Goal: Task Accomplishment & Management: Manage account settings

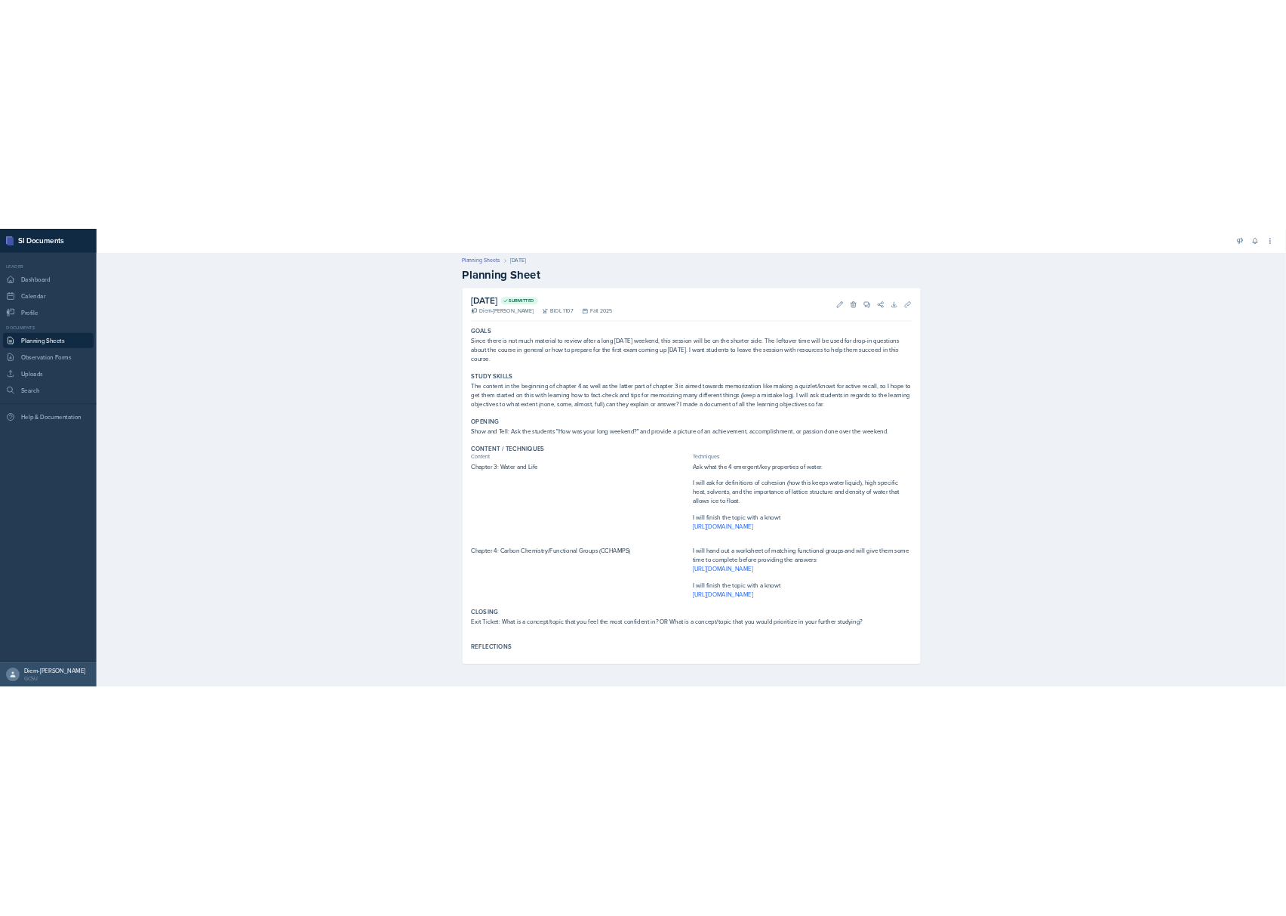
scroll to position [27, 0]
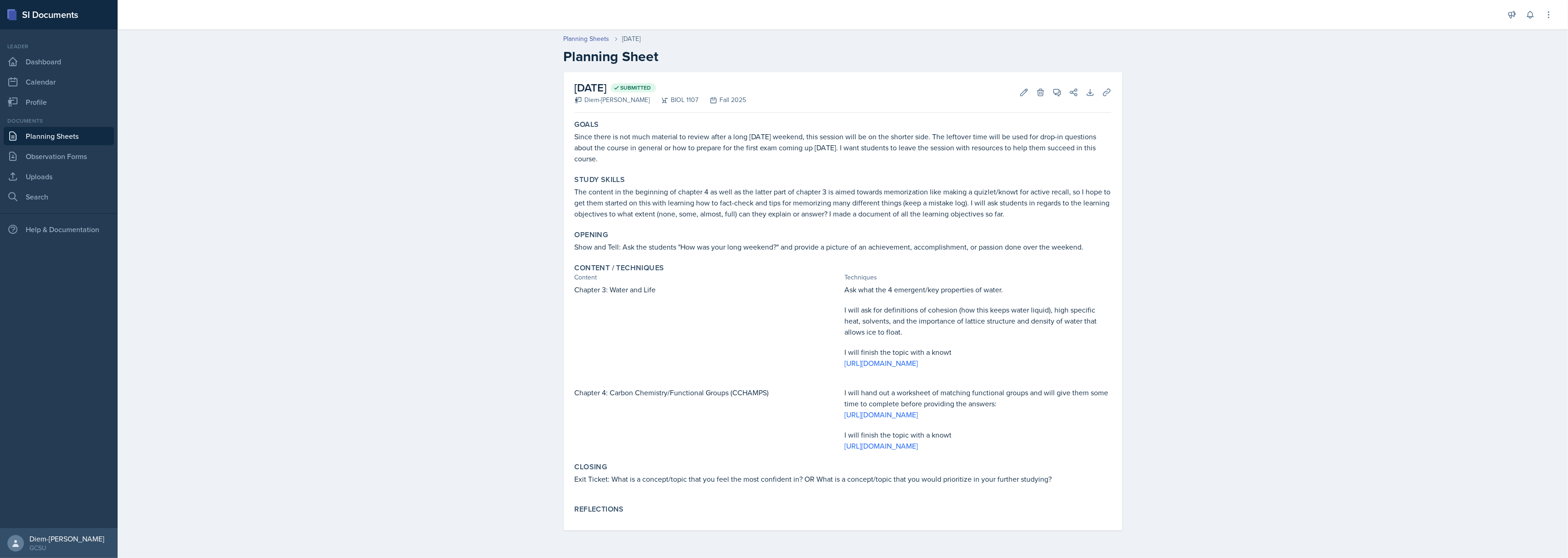
click at [690, 295] on p at bounding box center [708, 300] width 267 height 9
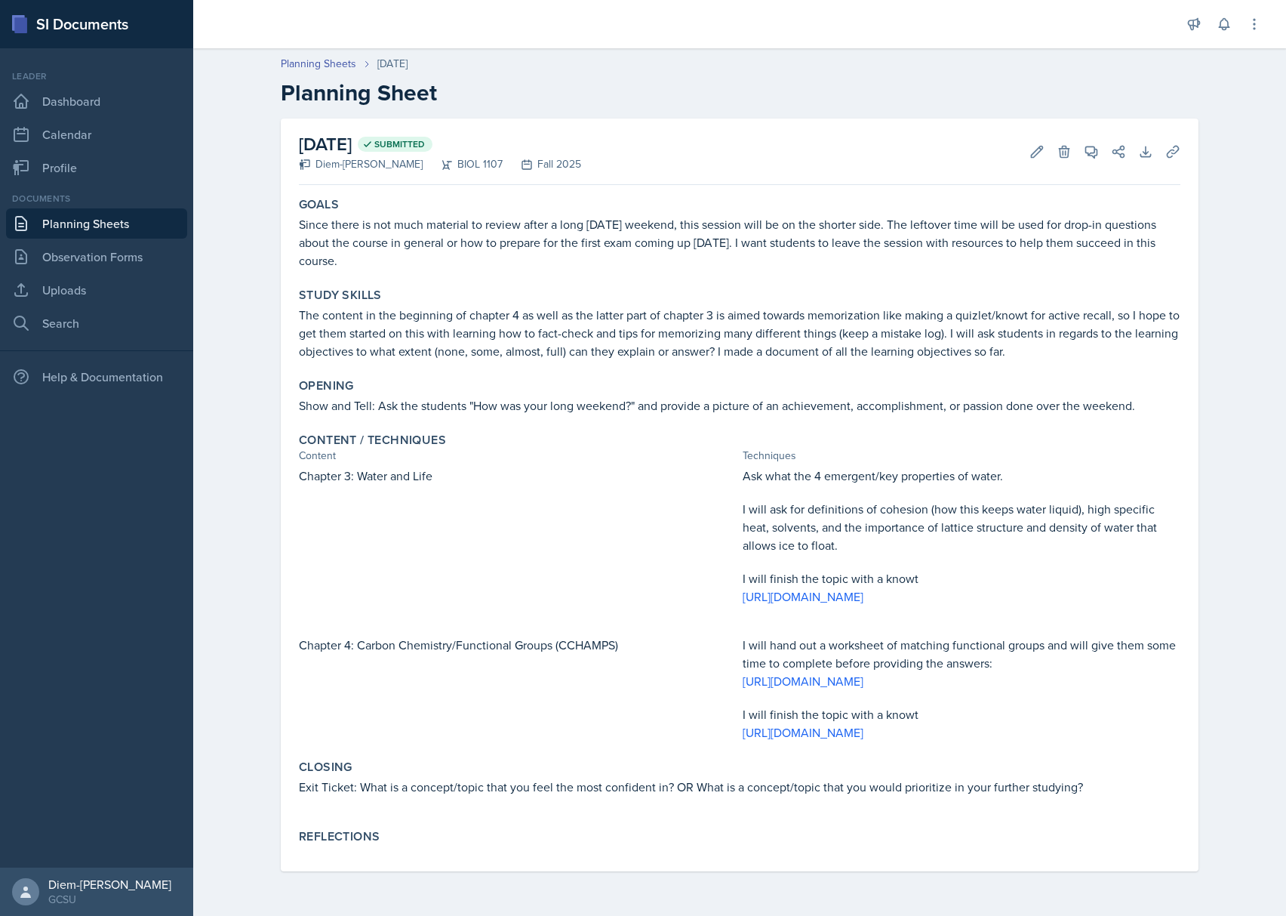
drag, startPoint x: 798, startPoint y: 568, endPoint x: 857, endPoint y: 466, distance: 118.7
click at [857, 485] on p at bounding box center [962, 492] width 438 height 15
click at [863, 731] on link "[URL][DOMAIN_NAME]" at bounding box center [803, 732] width 121 height 17
click at [531, 762] on div "Closing Exit Ticket: What is a concept/topic that you feel the most confident i…" at bounding box center [740, 784] width 894 height 63
click at [435, 811] on p at bounding box center [740, 803] width 882 height 15
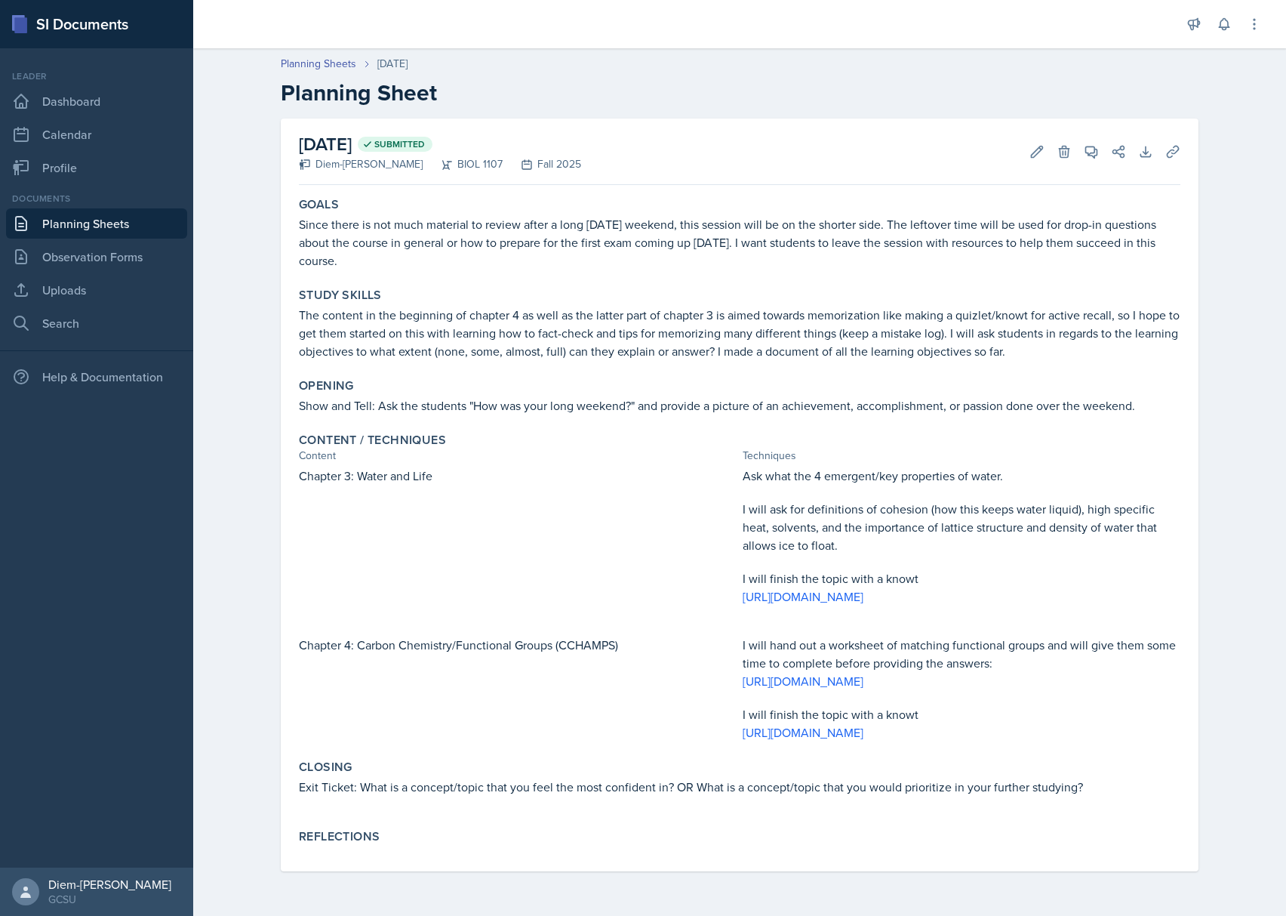
click at [439, 785] on div "Closing Exit Ticket: What is a concept/topic that you feel the most confident i…" at bounding box center [740, 784] width 894 height 63
click at [435, 789] on p "Exit Ticket: What is a concept/topic that you feel the most confident in? OR Wh…" at bounding box center [740, 786] width 882 height 18
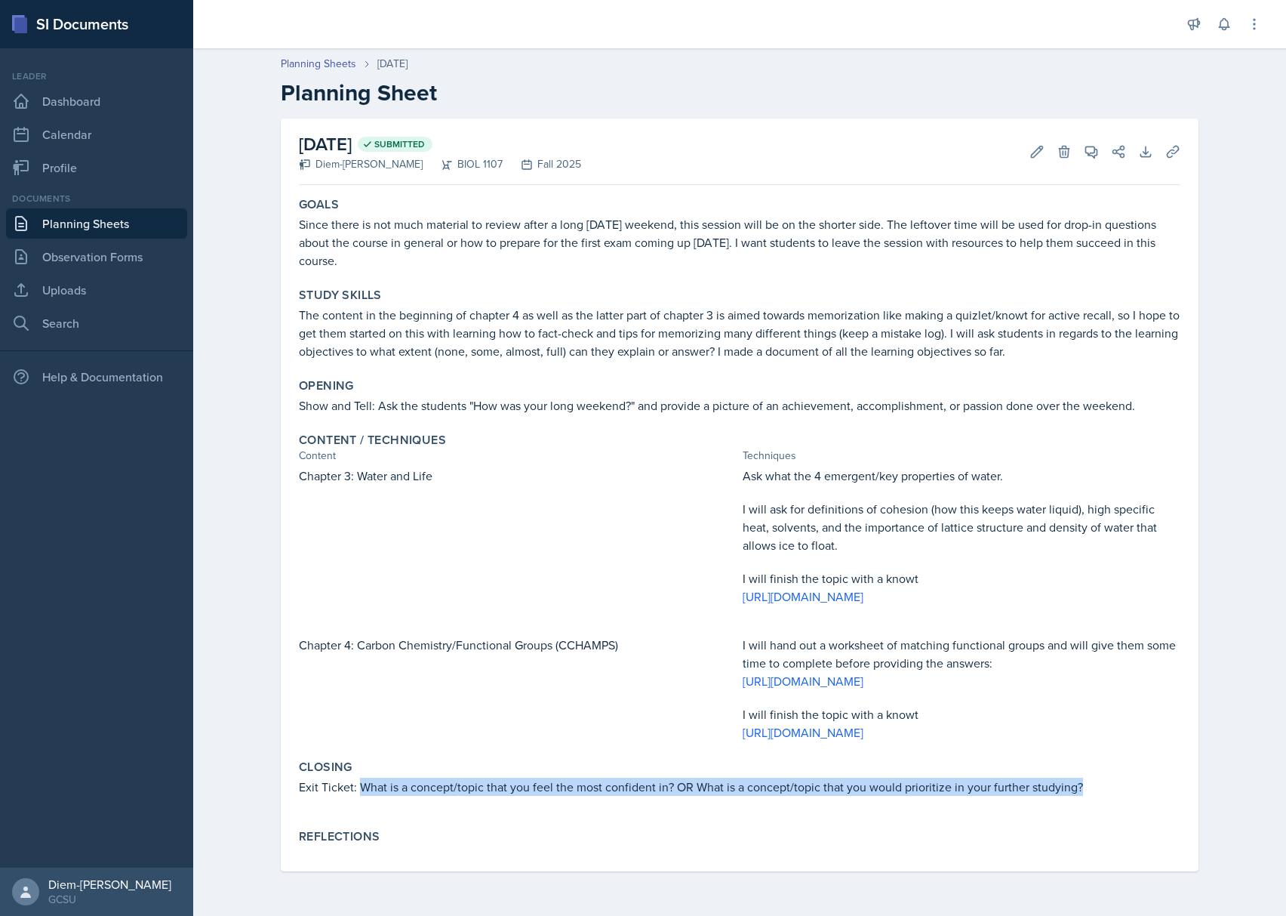
drag, startPoint x: 354, startPoint y: 789, endPoint x: 1085, endPoint y: 786, distance: 731.4
click at [1085, 786] on p "Exit Ticket: What is a concept/topic that you feel the most confident in? OR Wh…" at bounding box center [740, 786] width 882 height 18
copy p "What is a concept/topic that you feel the most confident in? OR What is a conce…"
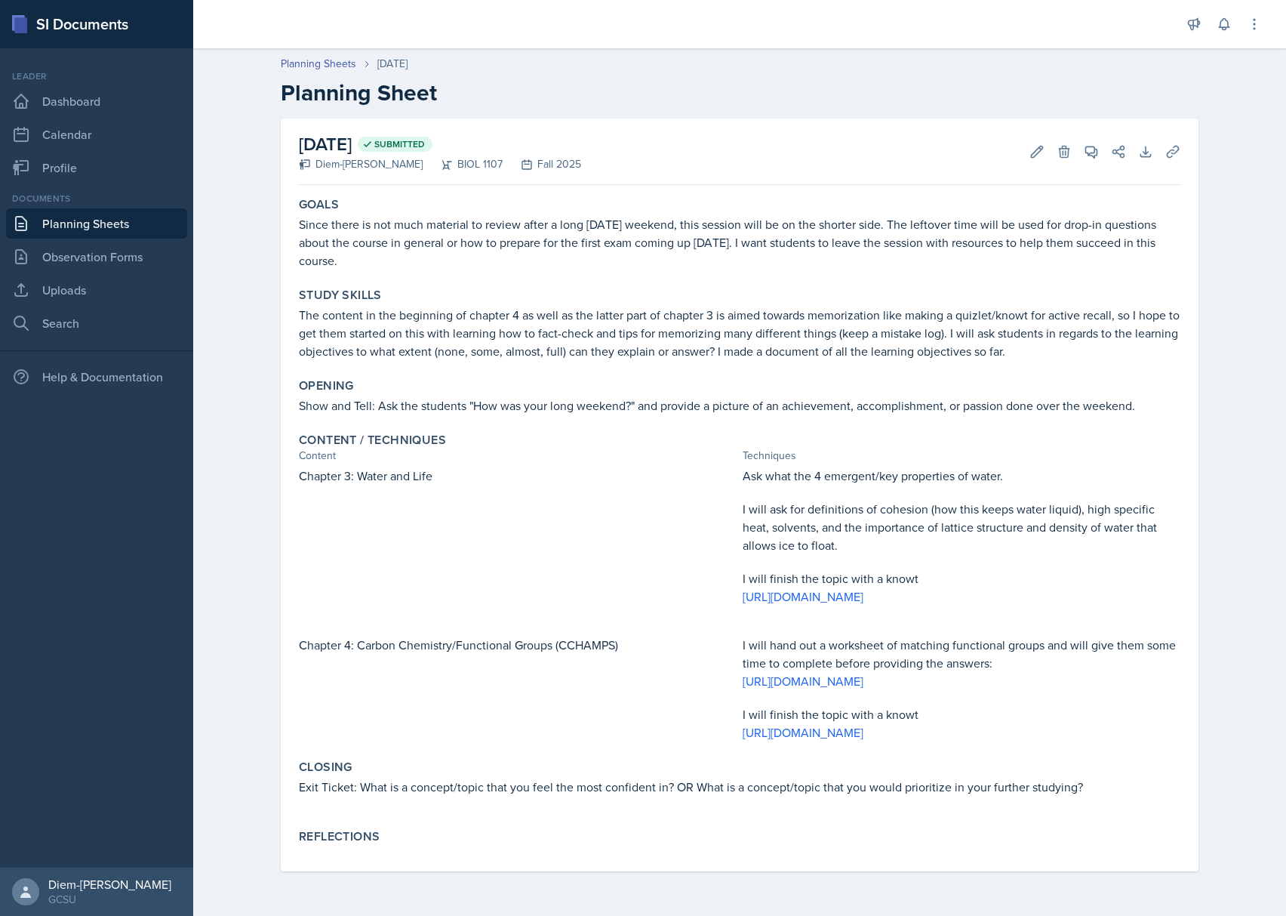
click at [492, 684] on div "Chapter 4: Carbon Chemistry/Functional Groups (CCHAMPS)" at bounding box center [518, 689] width 438 height 106
click at [1148, 587] on p "[URL][DOMAIN_NAME]" at bounding box center [962, 596] width 438 height 18
click at [1120, 587] on p "[URL][DOMAIN_NAME]" at bounding box center [962, 596] width 438 height 18
click at [1000, 554] on p at bounding box center [962, 561] width 438 height 15
click at [918, 569] on p "I will finish the topic with a knowt" at bounding box center [962, 578] width 438 height 18
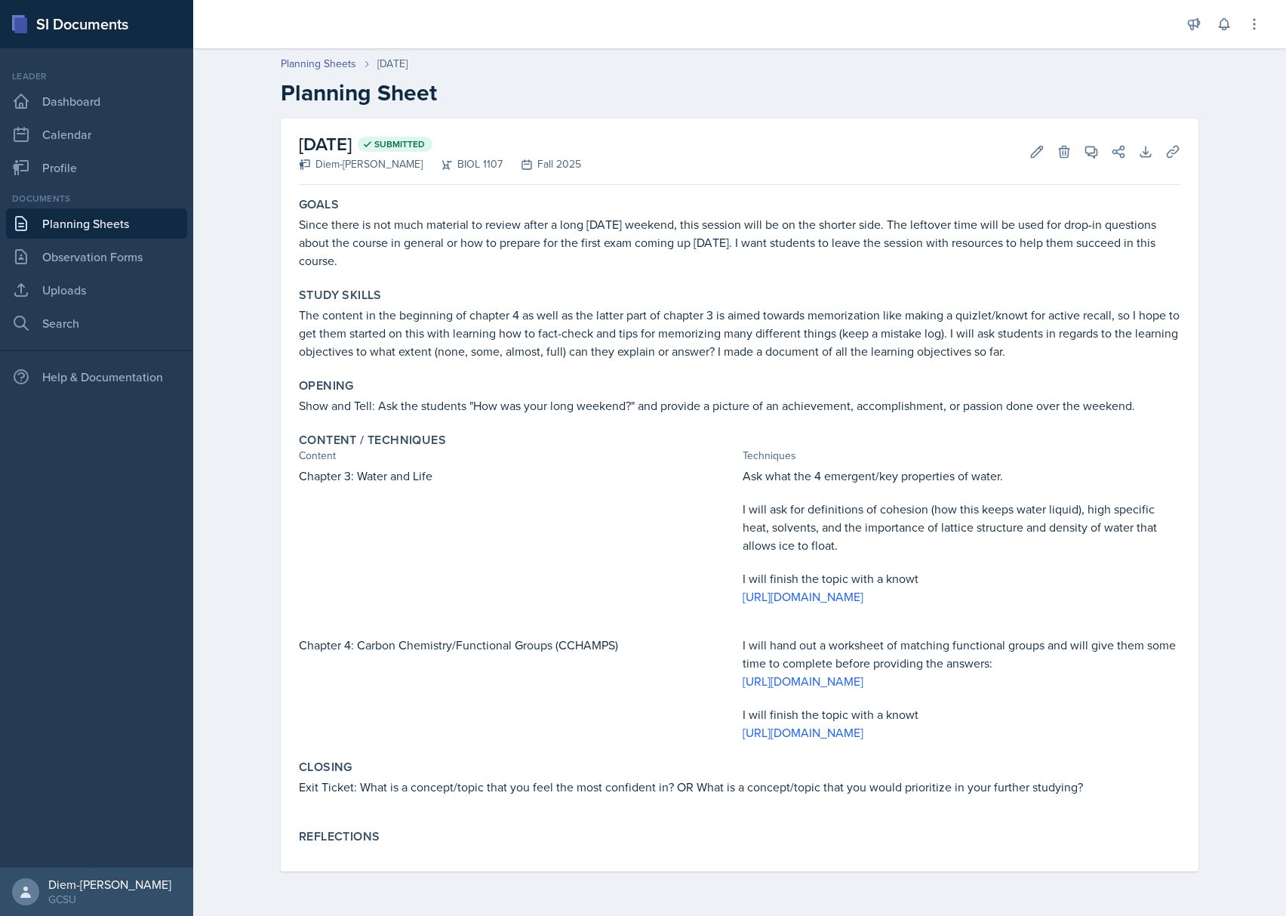
click at [918, 569] on p "I will finish the topic with a knowt" at bounding box center [962, 578] width 438 height 18
click at [1030, 138] on button "Edit" at bounding box center [1036, 151] width 27 height 27
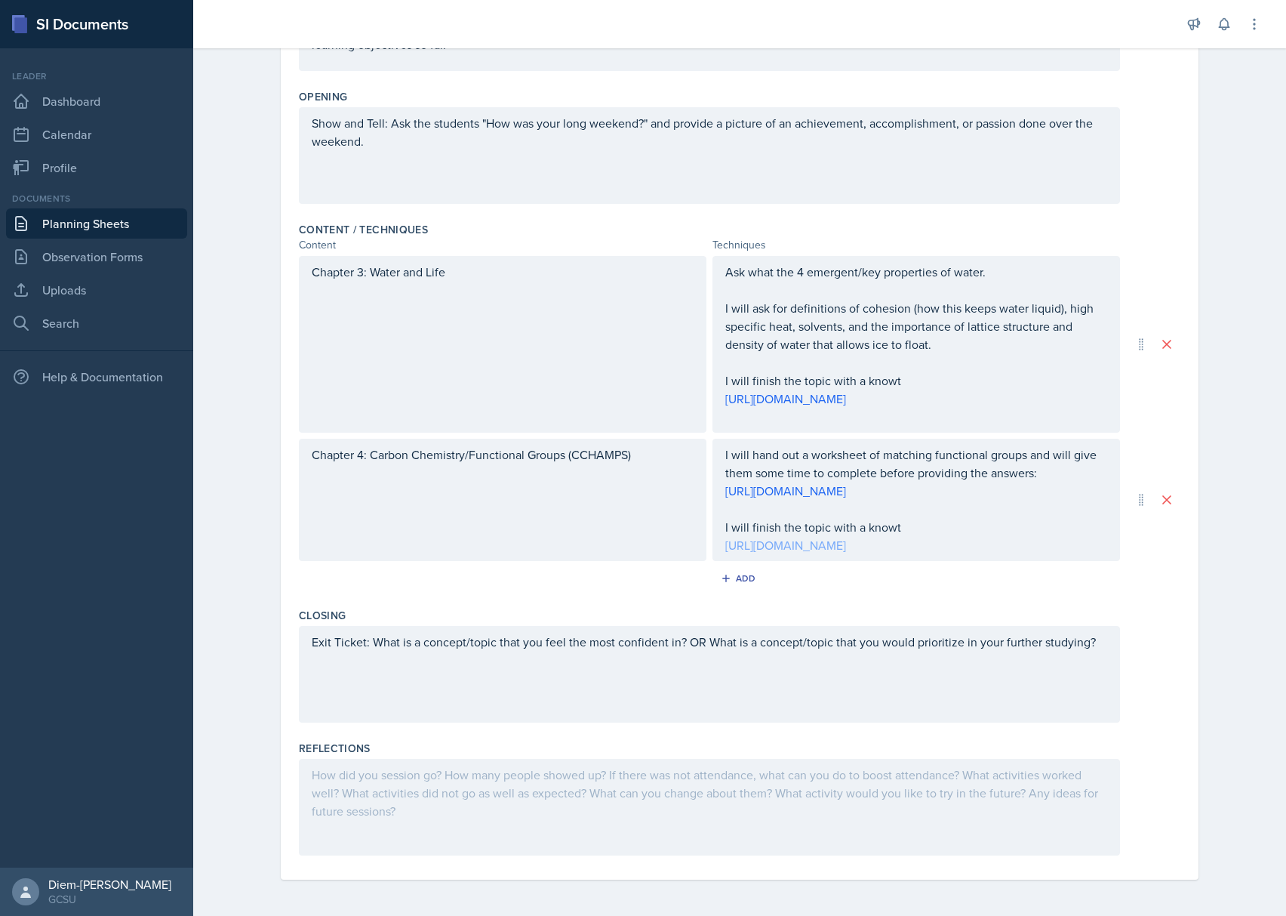
scroll to position [291, 0]
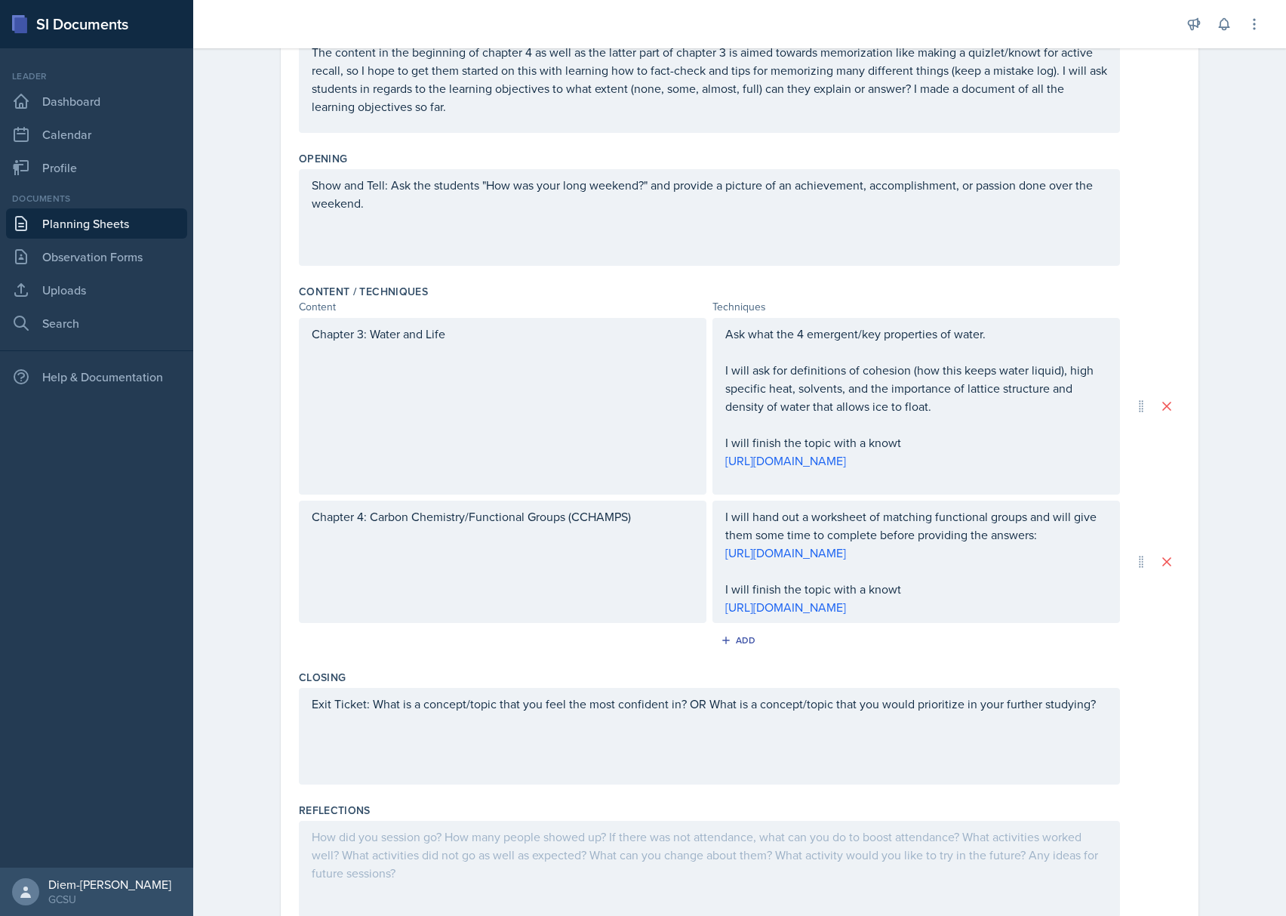
click at [797, 489] on div "Ask what the 4 emergent/key properties of water. I will ask for definitions of …" at bounding box center [916, 406] width 408 height 177
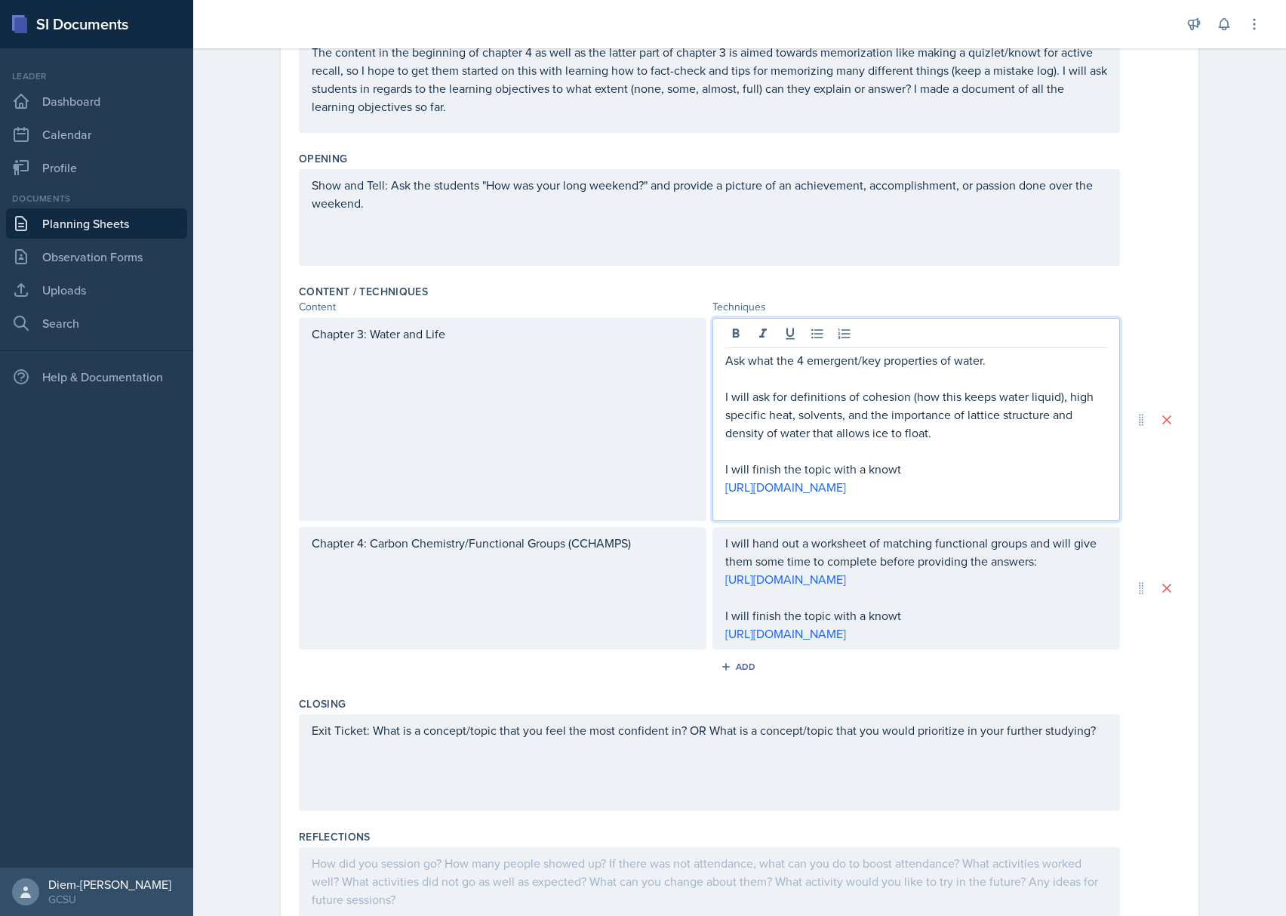
scroll to position [318, 0]
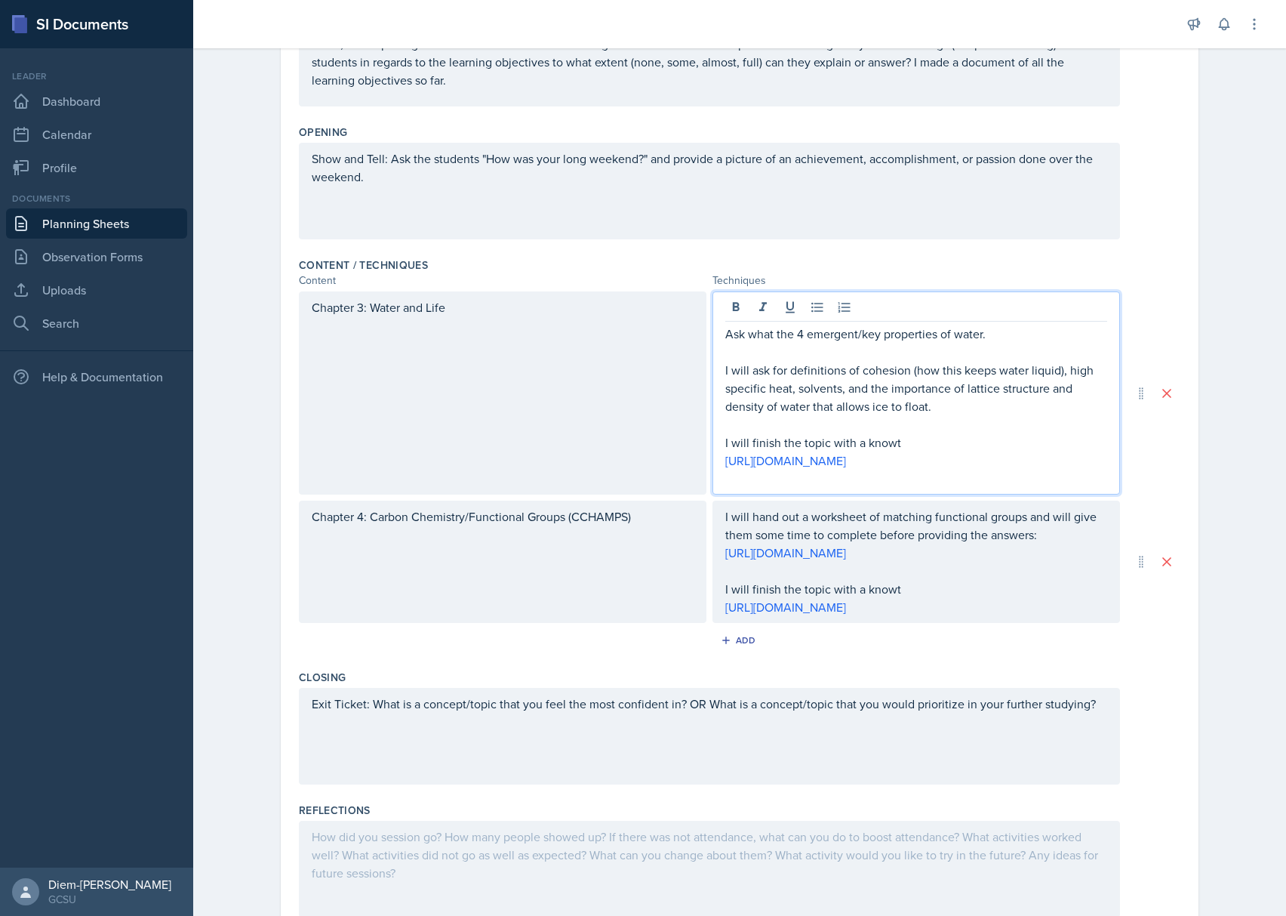
click at [943, 415] on p "I will ask for definitions of cohesion (how this keeps water liquid), high spec…" at bounding box center [916, 388] width 382 height 54
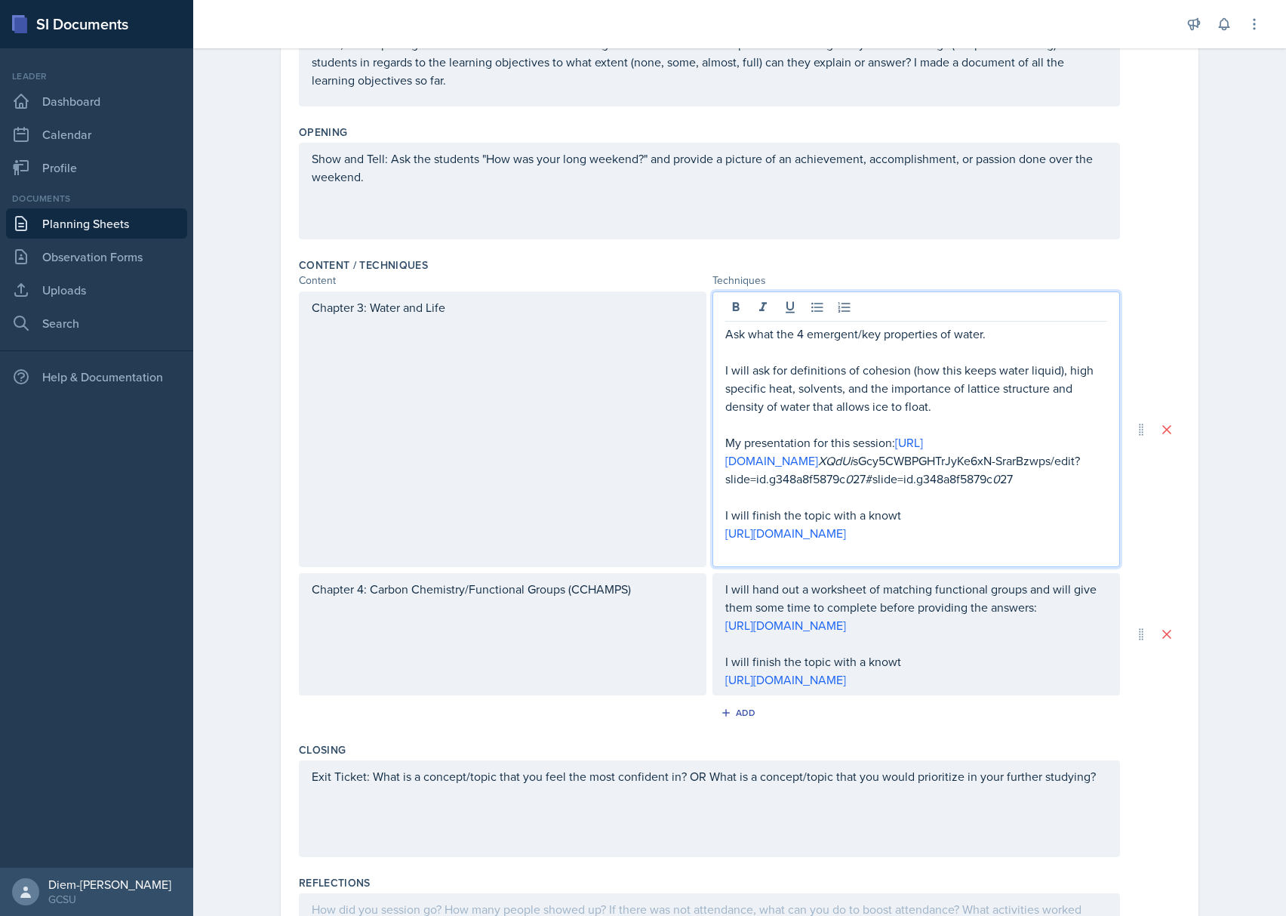
click at [904, 472] on p "My presentation for this session: [URL][DOMAIN_NAME] XQdUi sGcy5CWBPGHTrJyKe6xN…" at bounding box center [916, 460] width 382 height 54
click at [903, 462] on link "[URL][DOMAIN_NAME]" at bounding box center [824, 451] width 198 height 35
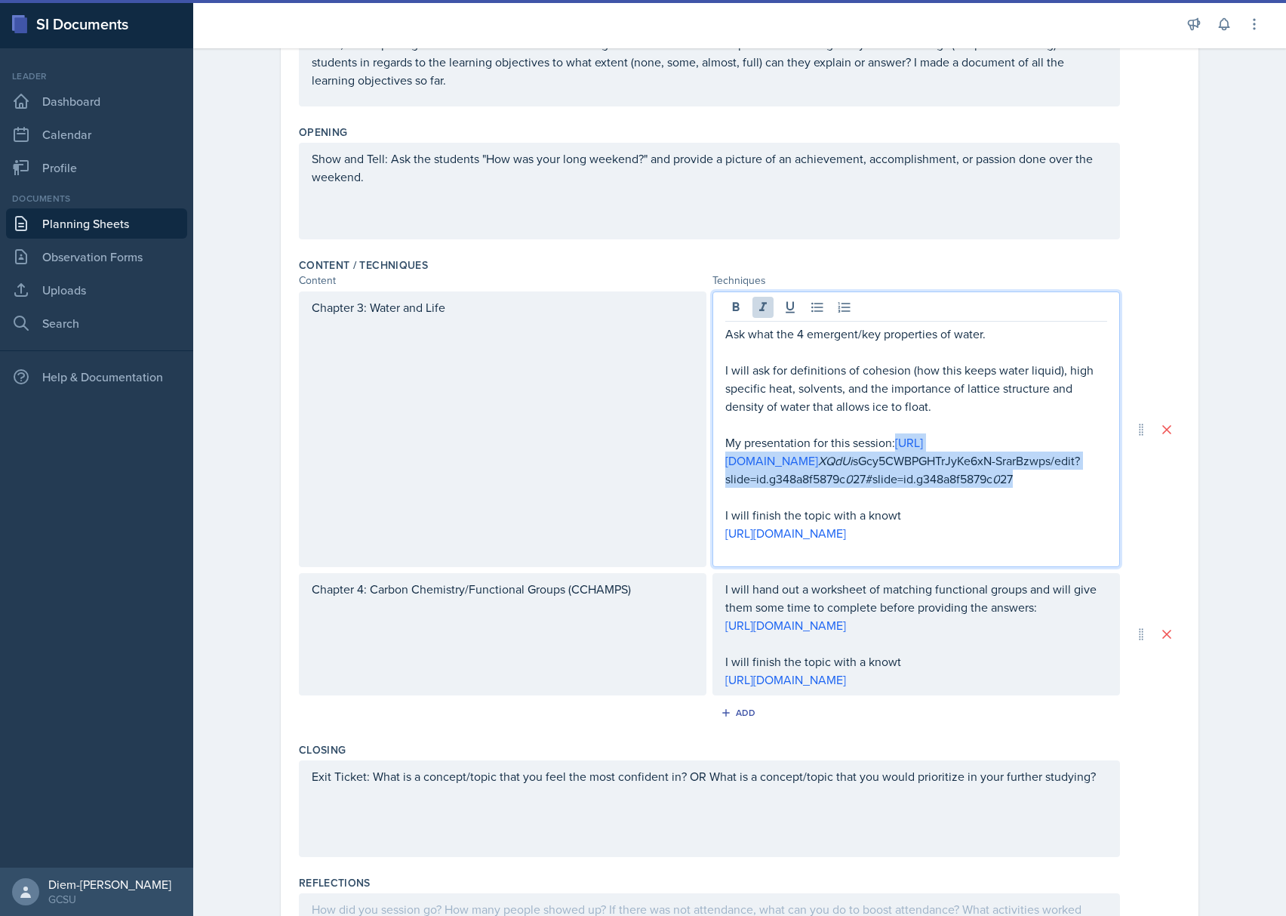
drag, startPoint x: 1039, startPoint y: 501, endPoint x: 692, endPoint y: 463, distance: 349.2
click at [692, 463] on div "Chapter 3: Water and Life Ask what the 4 emergent/key properties of water. I wi…" at bounding box center [709, 428] width 821 height 275
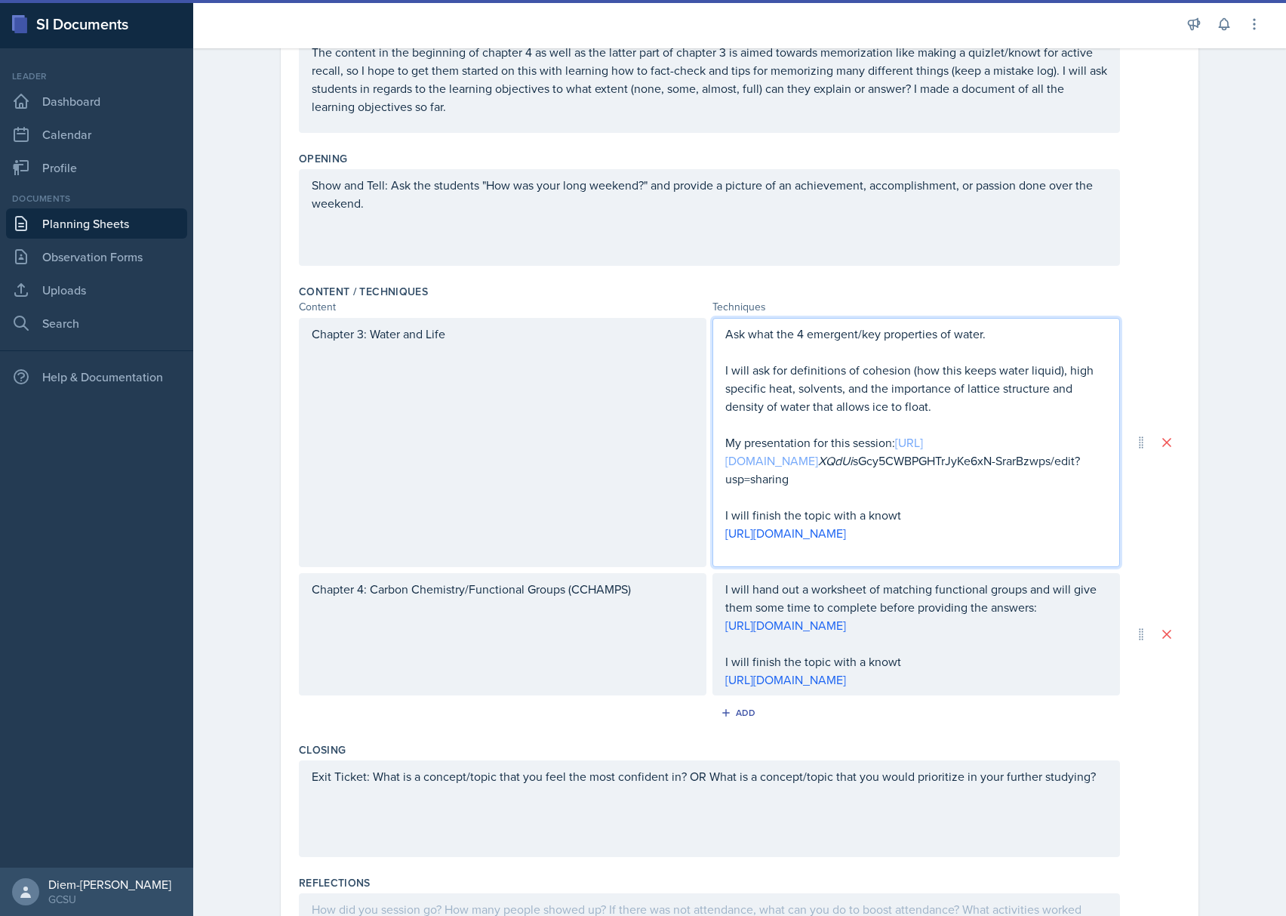
click at [923, 463] on link "[URL][DOMAIN_NAME]" at bounding box center [824, 451] width 198 height 35
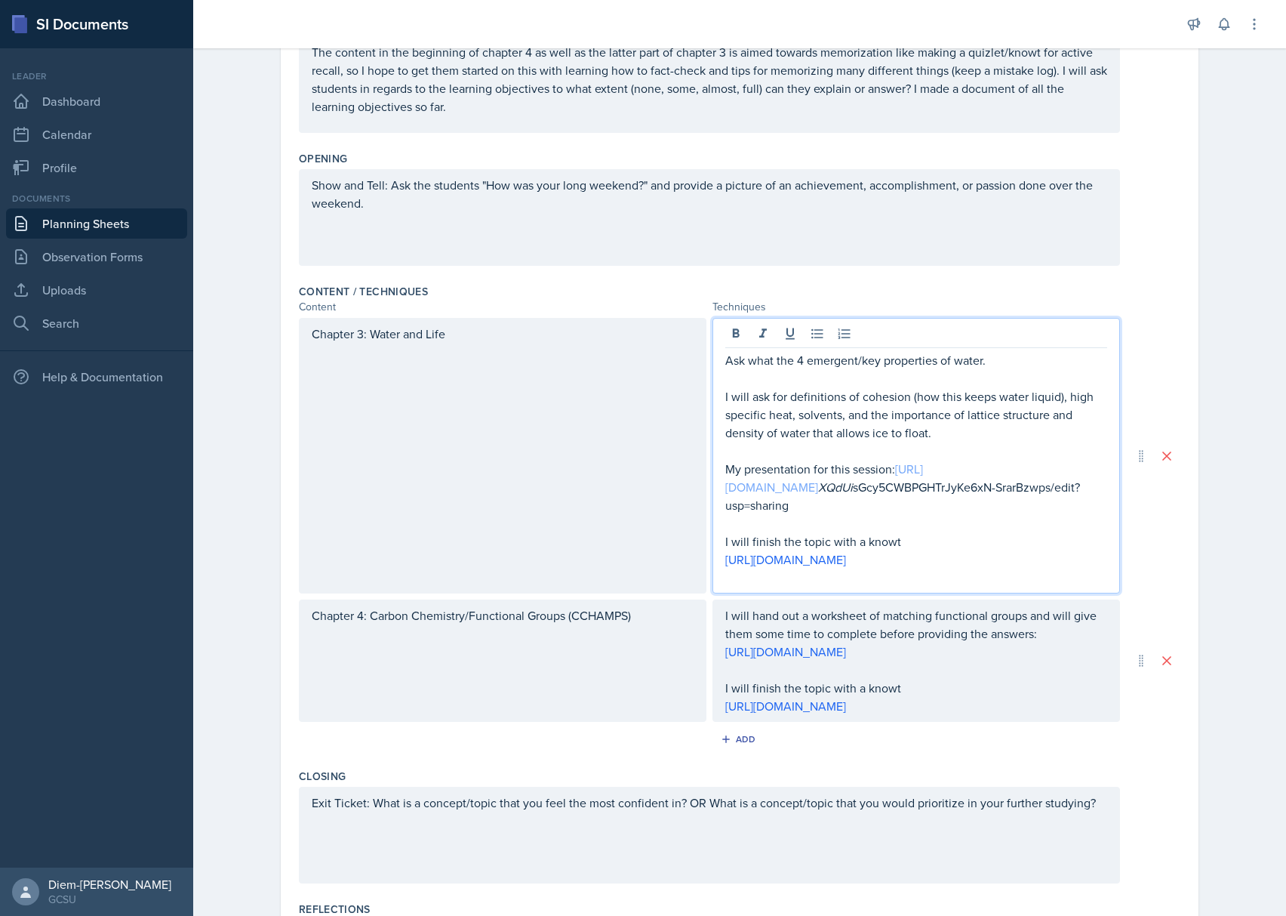
scroll to position [318, 0]
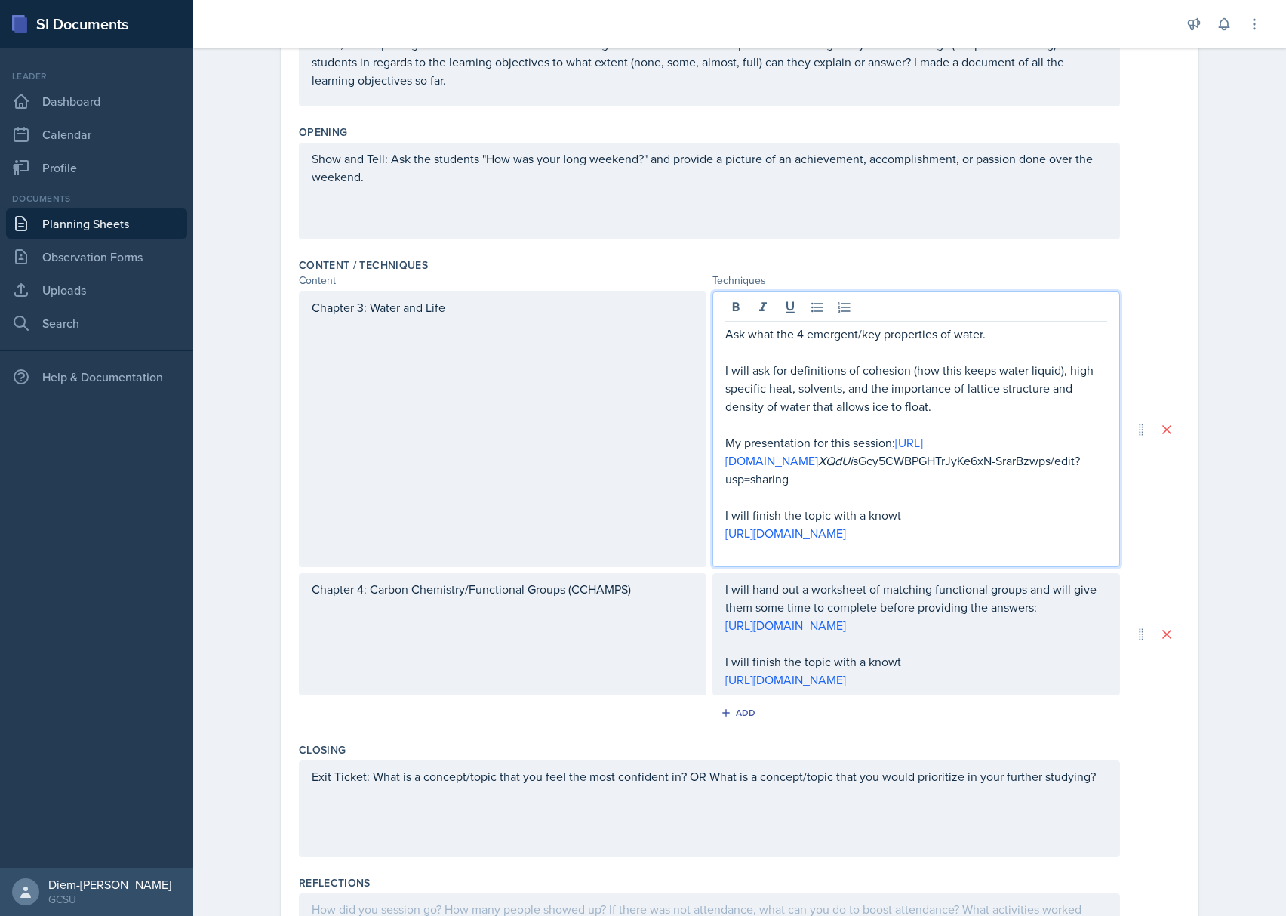
click at [943, 480] on p "My presentation for this session: [URL][DOMAIN_NAME] XQdUi sGcy5CWBPGHTrJyKe6xN…" at bounding box center [916, 460] width 382 height 54
drag, startPoint x: 943, startPoint y: 480, endPoint x: 963, endPoint y: 465, distance: 25.4
click at [963, 465] on p "My presentation for this session: [URL][DOMAIN_NAME] XQdUi sGcy5CWBPGHTrJyKe6xN…" at bounding box center [916, 460] width 382 height 54
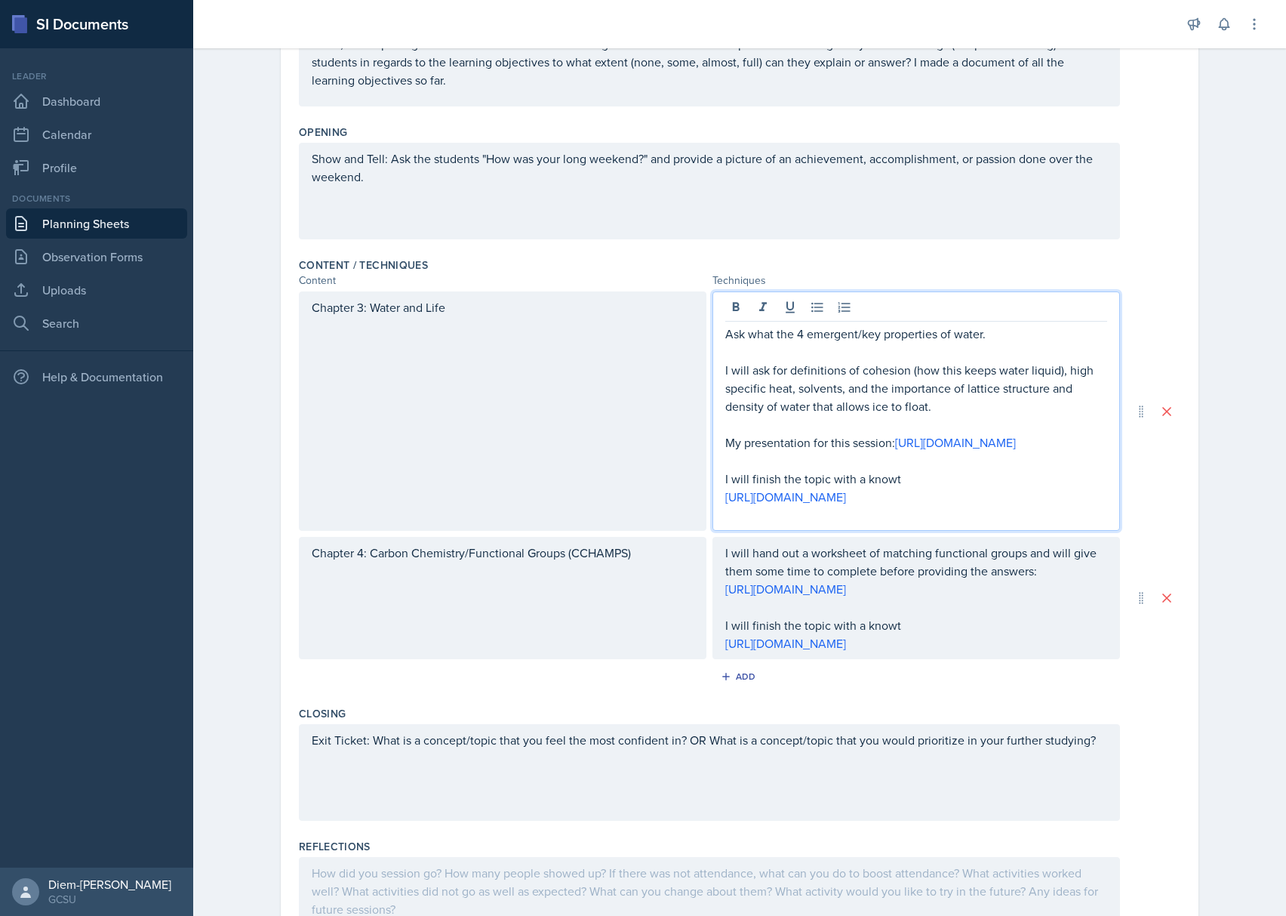
click at [811, 444] on p "My presentation for this session: [URL][DOMAIN_NAME]" at bounding box center [916, 442] width 382 height 18
click at [895, 451] on link "[URL][DOMAIN_NAME]" at bounding box center [955, 442] width 121 height 17
drag, startPoint x: 986, startPoint y: 454, endPoint x: 706, endPoint y: 469, distance: 279.7
click at [712, 469] on div "Ask what the 4 emergent/key properties of water. I will ask for definitions of …" at bounding box center [916, 410] width 408 height 239
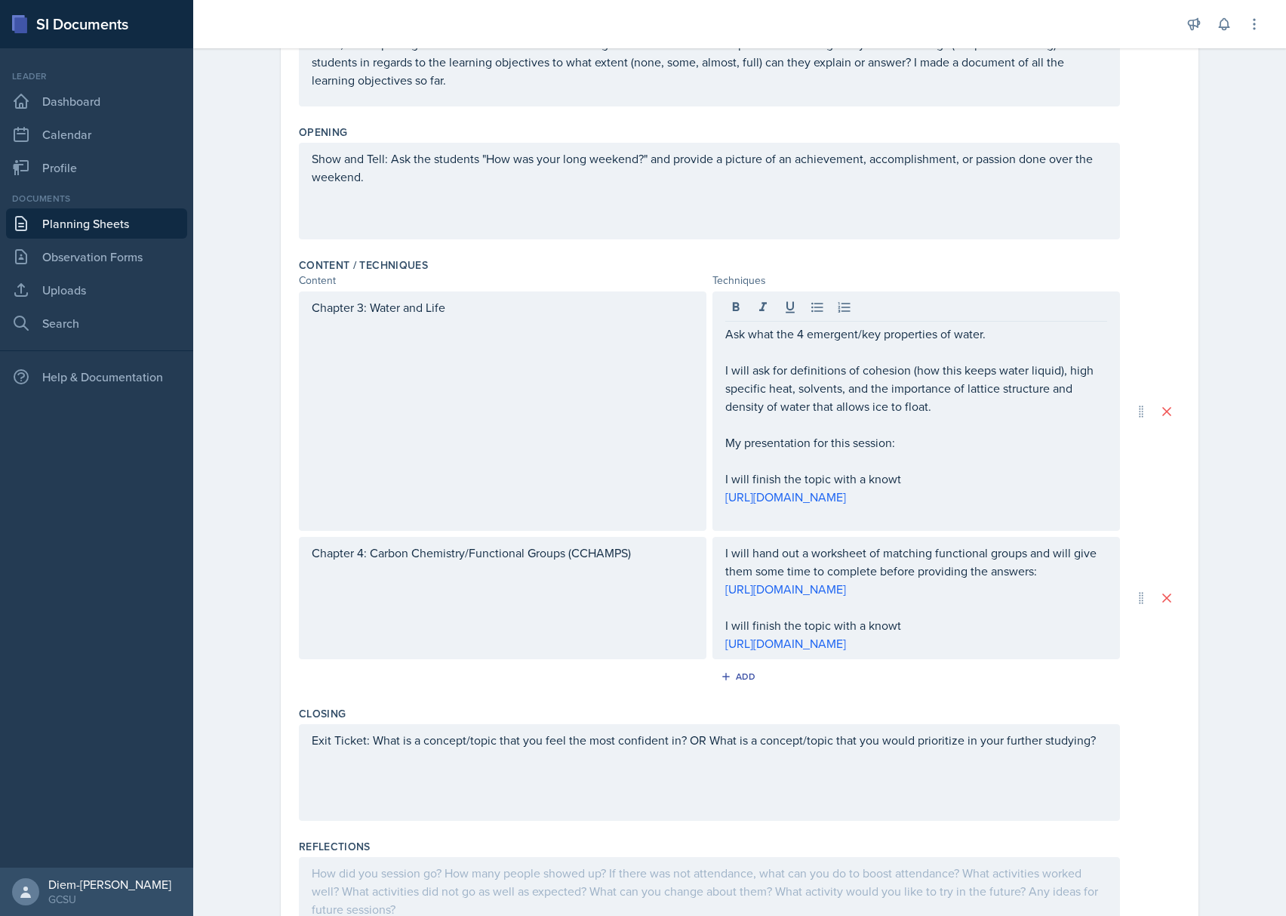
click at [928, 445] on p "My presentation for this session:" at bounding box center [916, 442] width 382 height 18
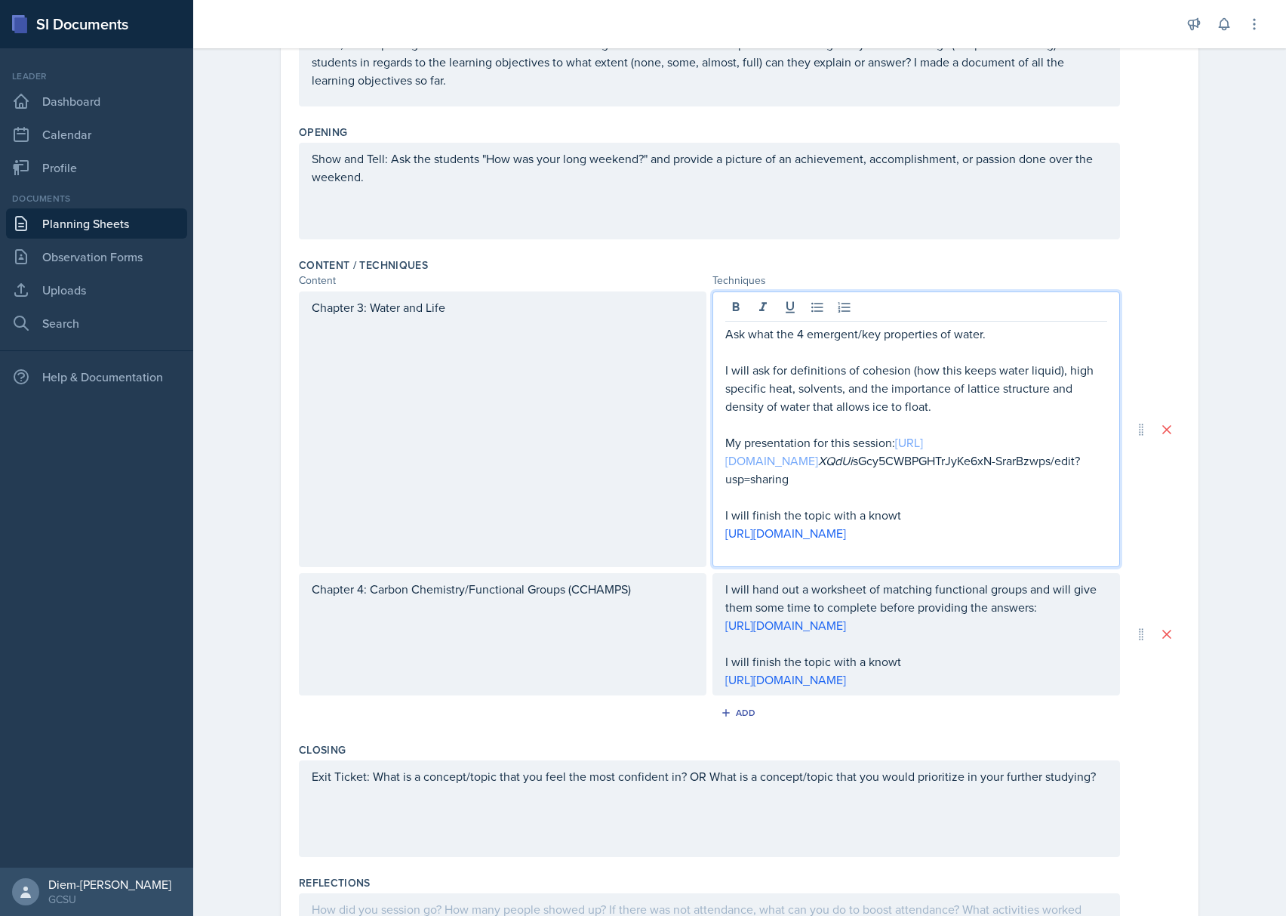
click at [897, 463] on link "[URL][DOMAIN_NAME]" at bounding box center [824, 451] width 198 height 35
drag, startPoint x: 953, startPoint y: 488, endPoint x: 682, endPoint y: 463, distance: 271.3
click at [682, 463] on div "Chapter 3: Water and Life Ask what the 4 emergent/key properties of water. I wi…" at bounding box center [709, 428] width 821 height 275
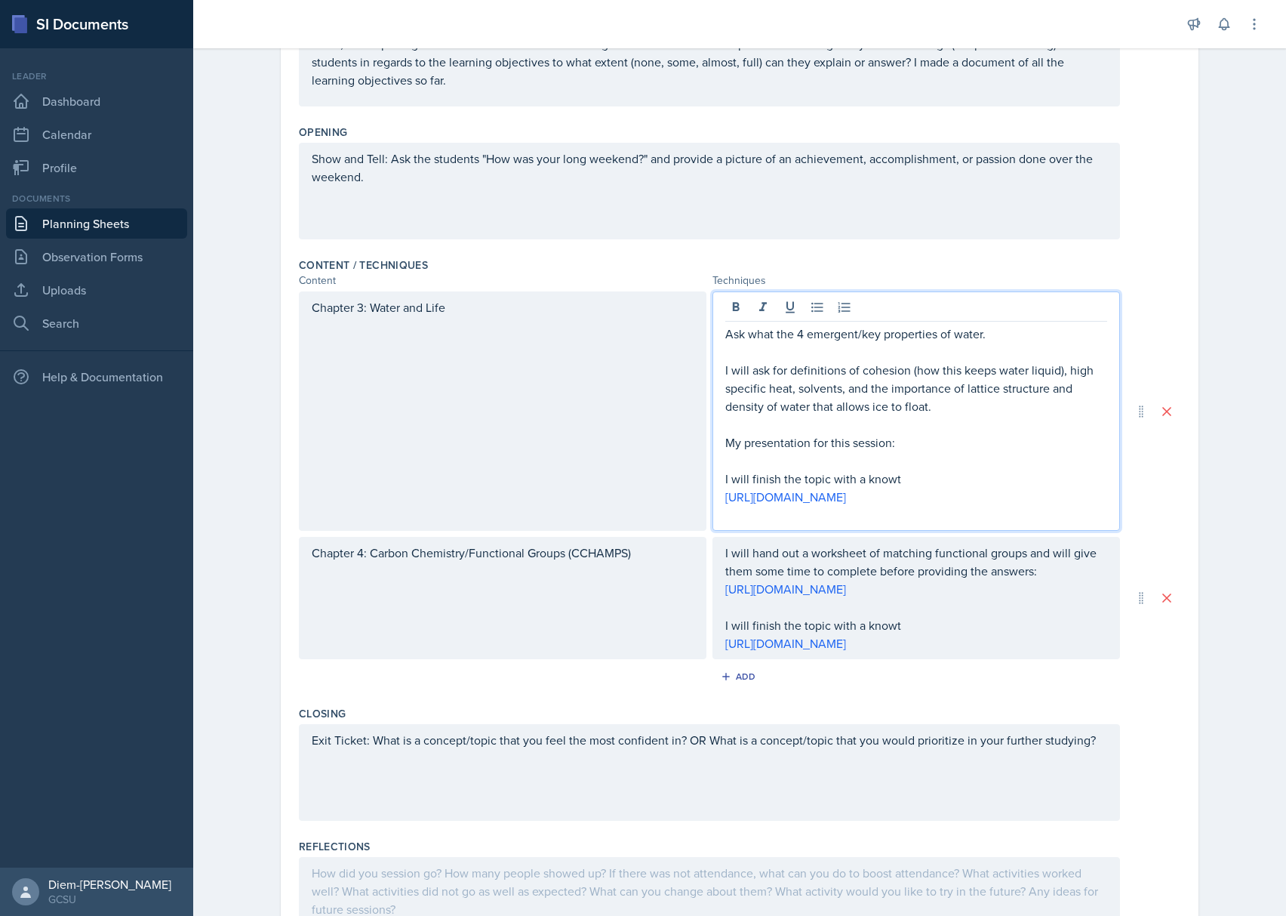
click at [922, 426] on p at bounding box center [916, 424] width 382 height 18
click at [959, 448] on p "My presentation for this session:" at bounding box center [916, 442] width 382 height 18
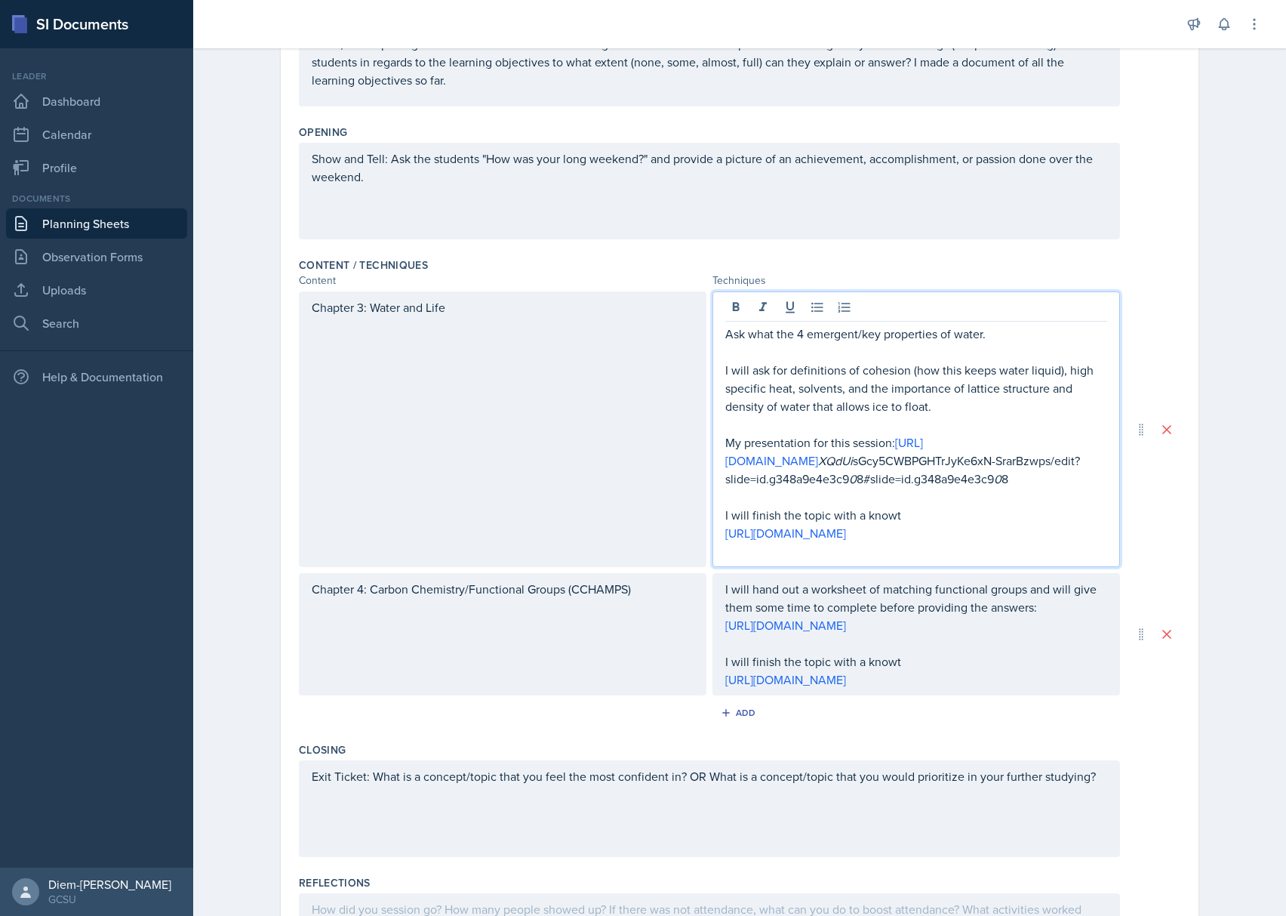
click at [862, 445] on p "My presentation for this session: [URL][DOMAIN_NAME] XQdUi sGcy5CWBPGHTrJyKe6xN…" at bounding box center [916, 460] width 382 height 54
click at [865, 459] on link "[URL][DOMAIN_NAME]" at bounding box center [824, 451] width 198 height 35
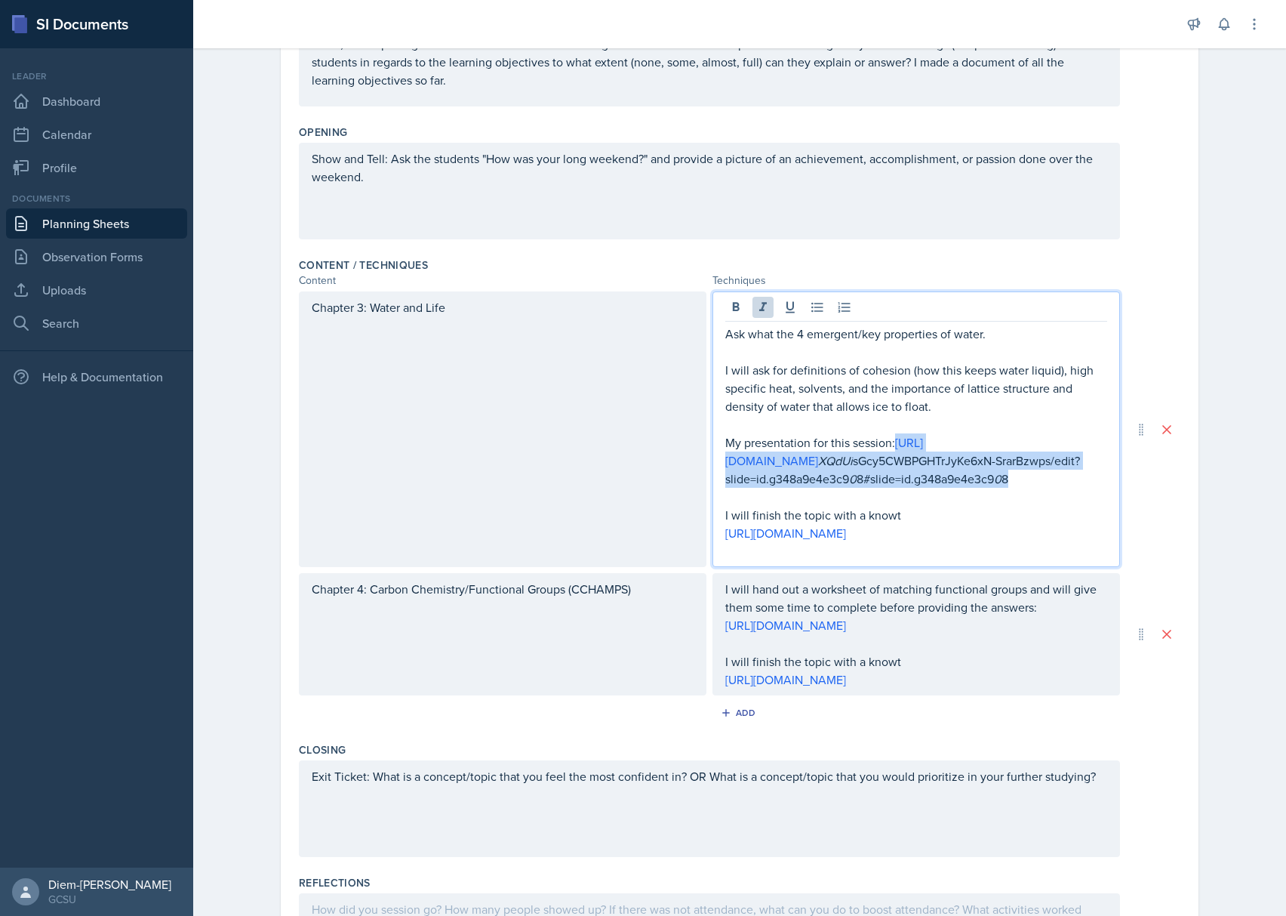
drag, startPoint x: 1010, startPoint y: 496, endPoint x: 709, endPoint y: 463, distance: 302.1
click at [712, 463] on div "Ask what the 4 emergent/key properties of water. I will ask for definitions of …" at bounding box center [916, 428] width 408 height 275
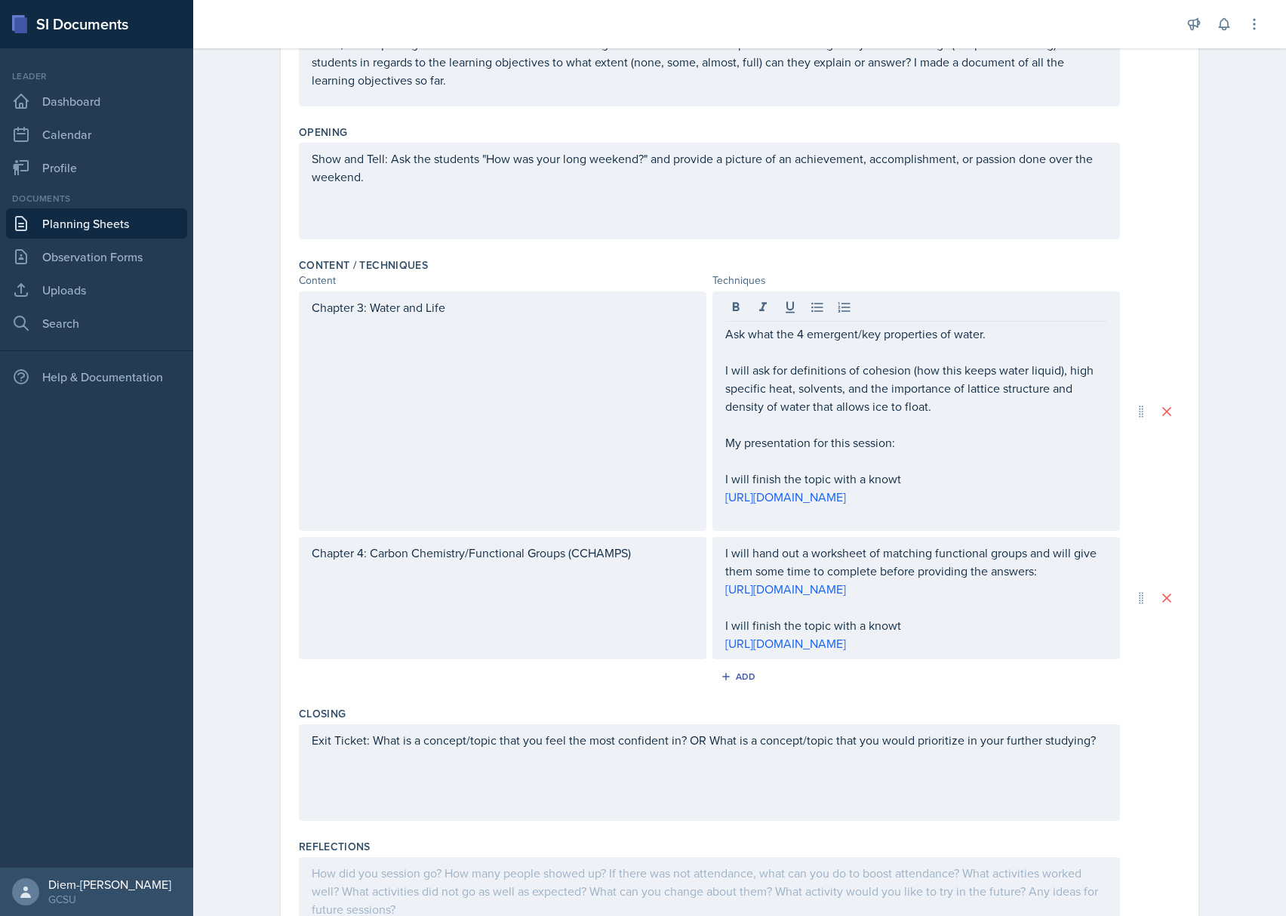
click at [921, 451] on p "My presentation for this session:" at bounding box center [916, 442] width 382 height 18
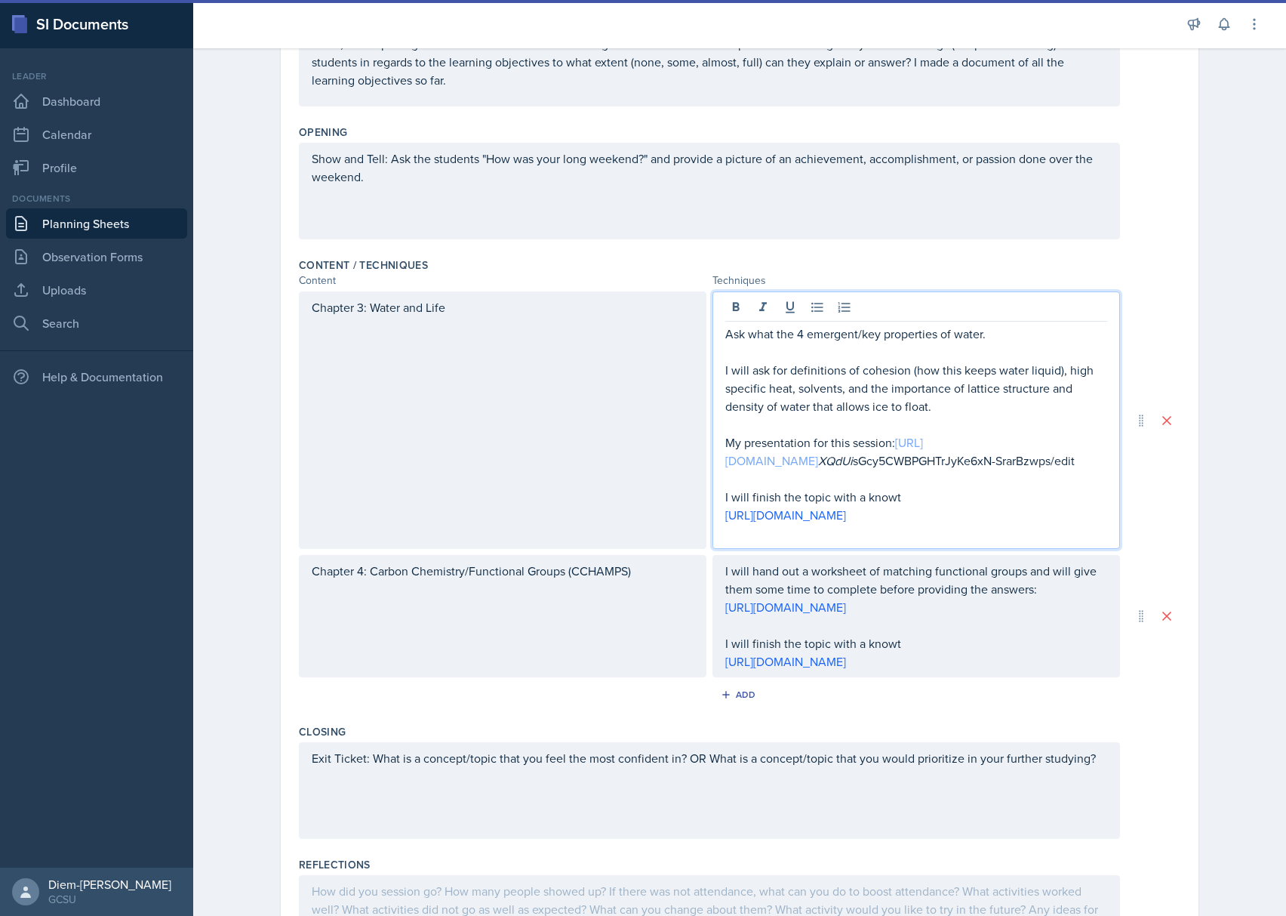
click at [888, 460] on link "[URL][DOMAIN_NAME]" at bounding box center [824, 451] width 198 height 35
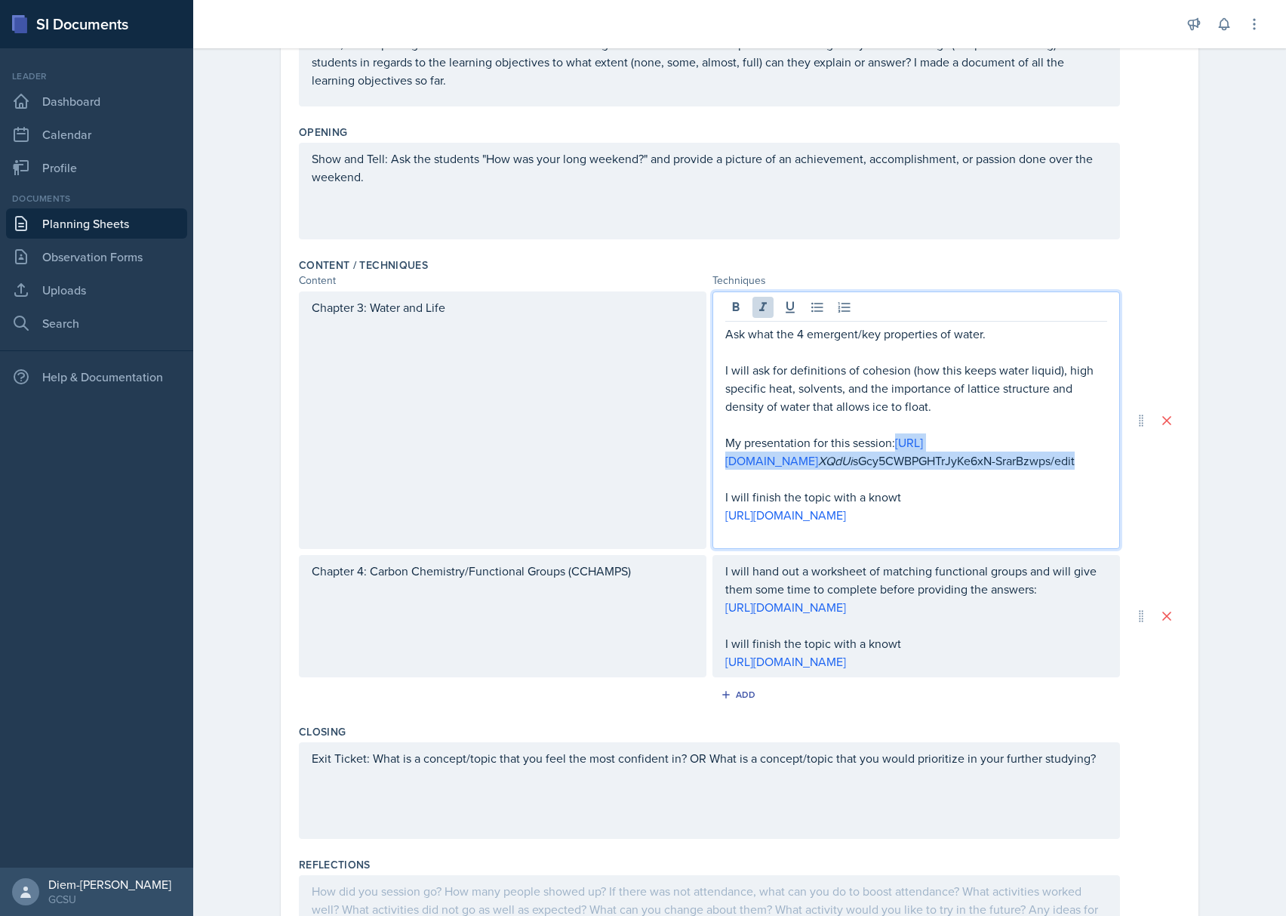
drag, startPoint x: 831, startPoint y: 483, endPoint x: 714, endPoint y: 468, distance: 118.0
click at [714, 468] on div "Ask what the 4 emergent/key properties of water. I will ask for definitions of …" at bounding box center [916, 419] width 408 height 257
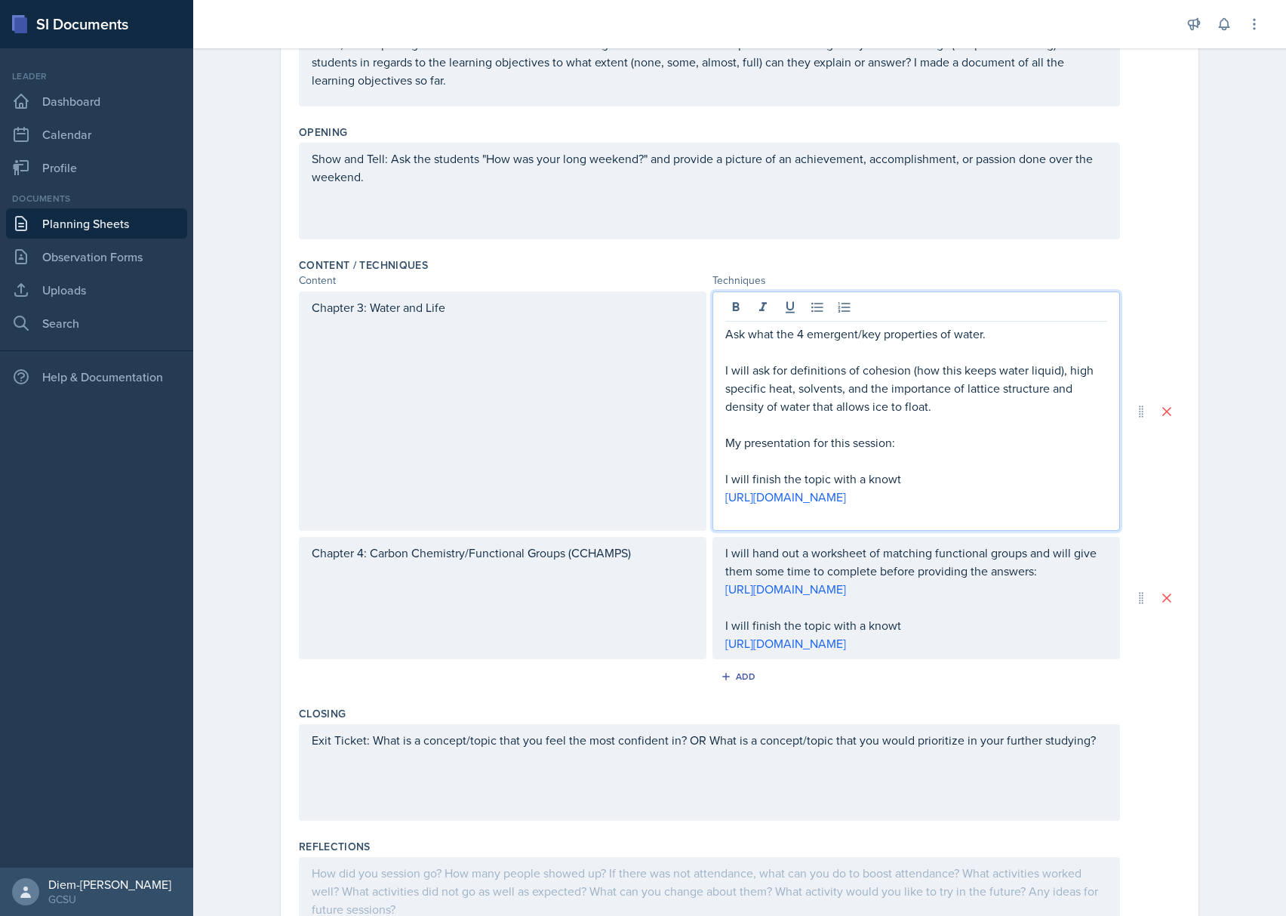
click at [937, 412] on p "I will ask for definitions of cohesion (how this keeps water liquid), high spec…" at bounding box center [916, 388] width 382 height 54
click at [919, 456] on p at bounding box center [916, 460] width 382 height 18
click at [927, 447] on p "My presentation for this session:" at bounding box center [916, 442] width 382 height 18
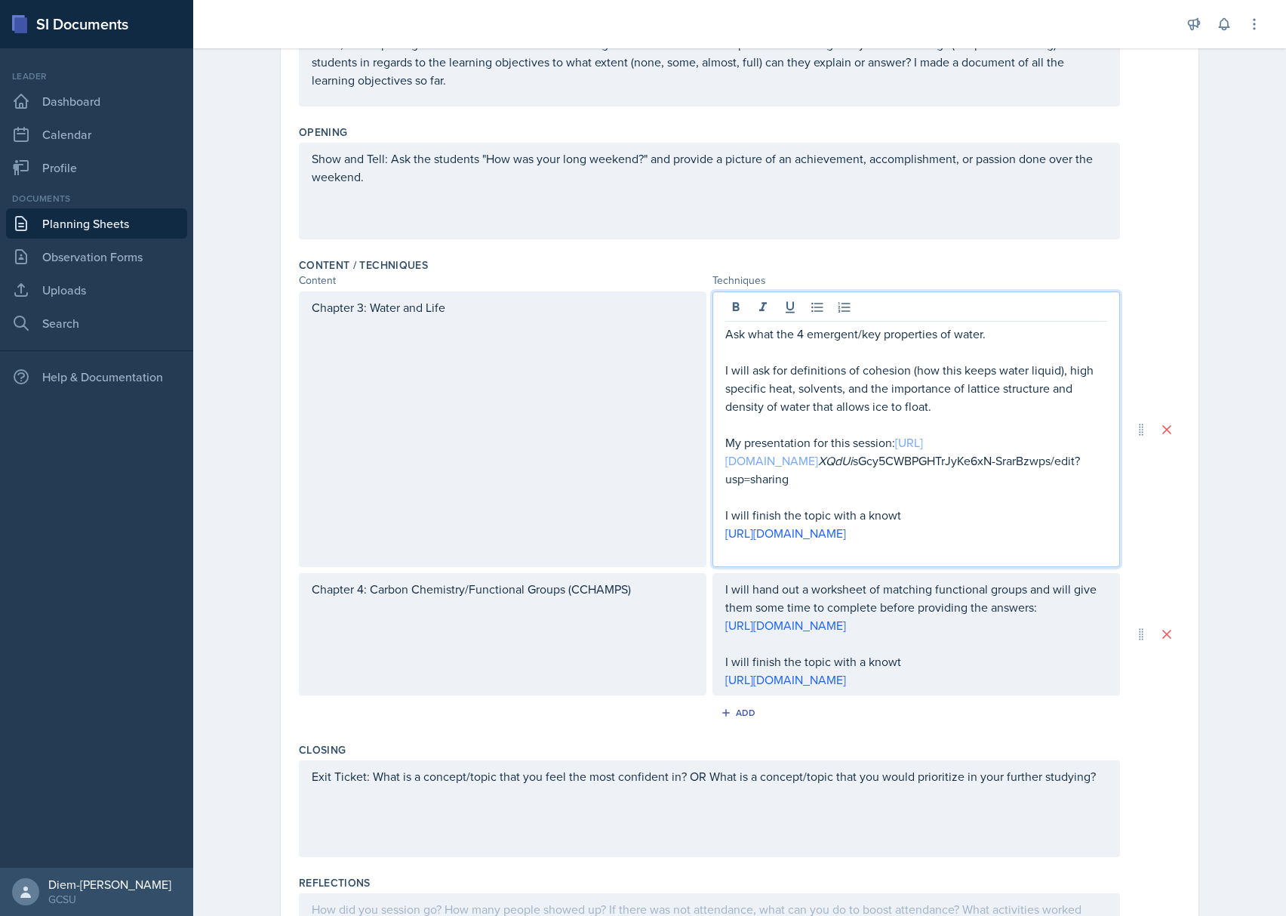
click at [921, 463] on link "[URL][DOMAIN_NAME]" at bounding box center [824, 451] width 198 height 35
drag, startPoint x: 958, startPoint y: 488, endPoint x: 680, endPoint y: 456, distance: 279.6
click at [680, 456] on div "Chapter 3: Water and Life Ask what the 4 emergent/key properties of water. I wi…" at bounding box center [709, 428] width 821 height 275
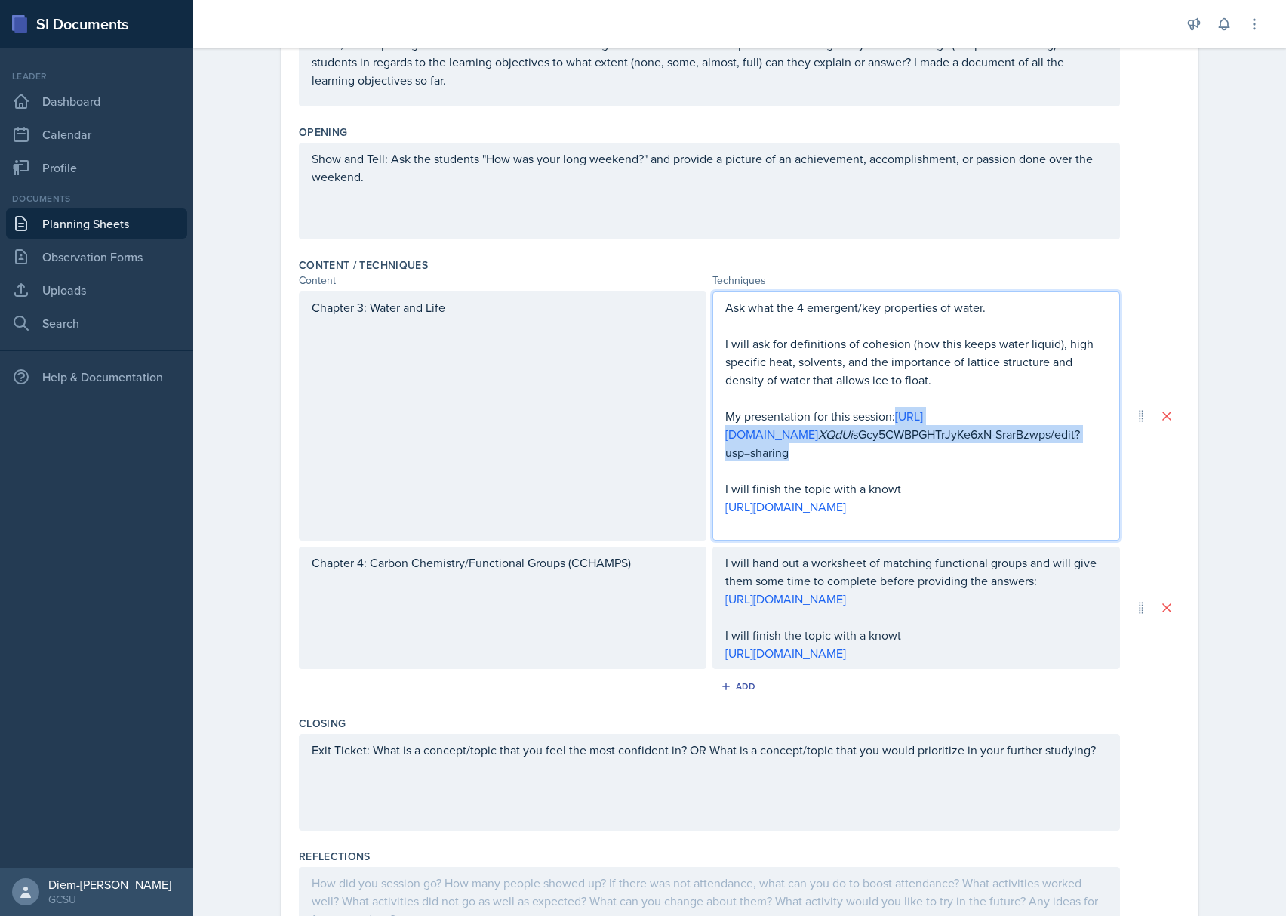
scroll to position [291, 0]
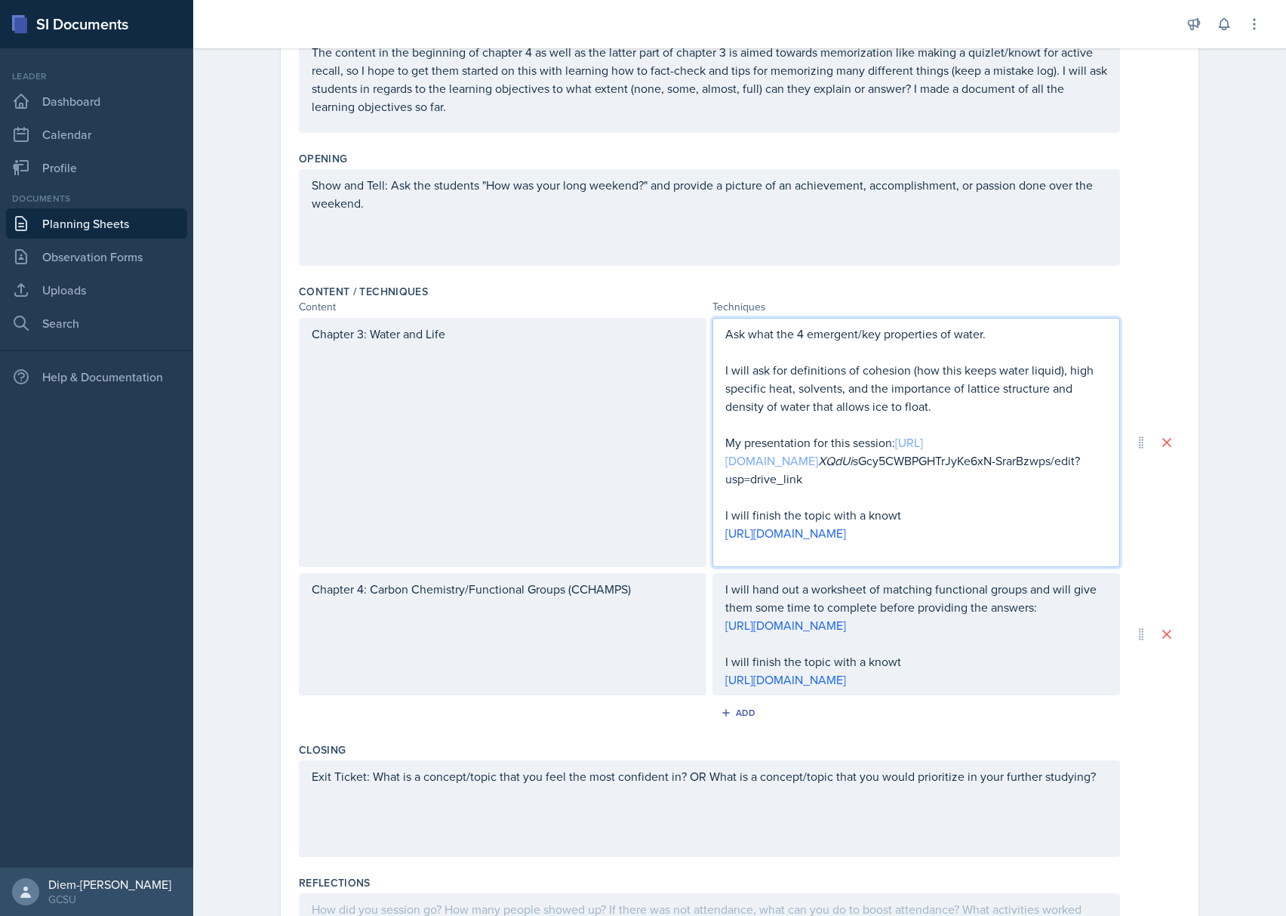
click at [923, 462] on link "[URL][DOMAIN_NAME]" at bounding box center [824, 451] width 198 height 35
click at [897, 465] on link "[URL][DOMAIN_NAME]" at bounding box center [824, 451] width 198 height 35
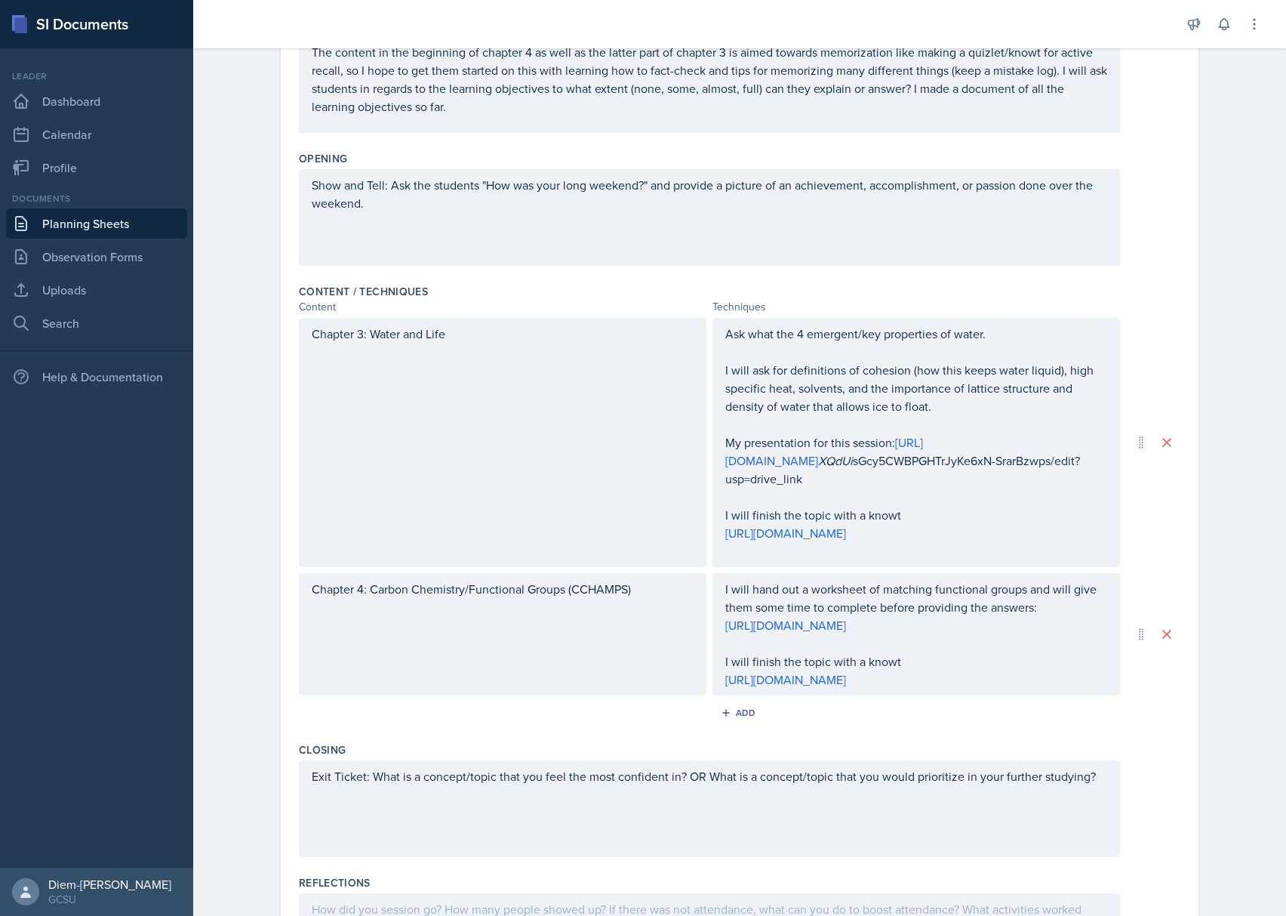
scroll to position [318, 0]
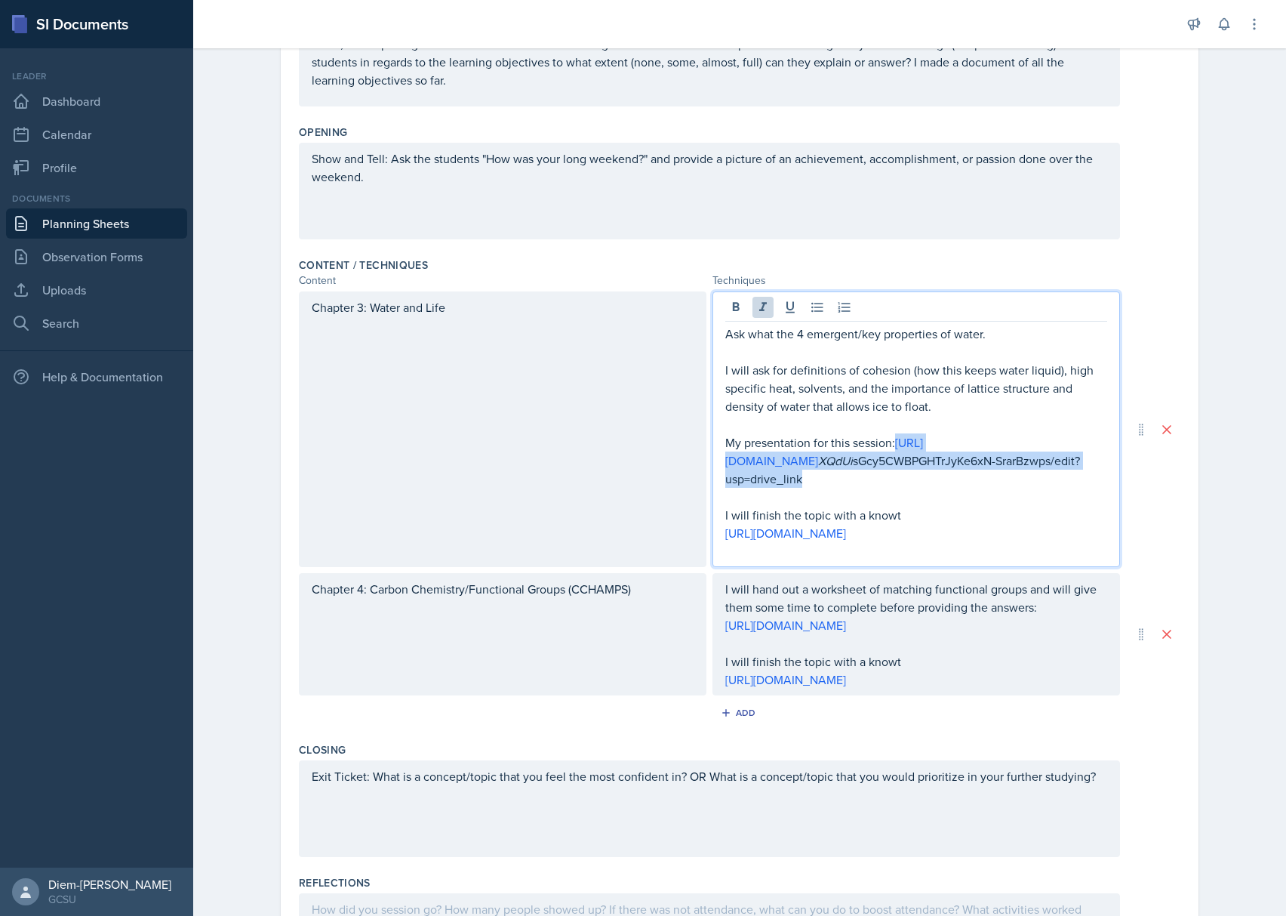
drag, startPoint x: 963, startPoint y: 480, endPoint x: 700, endPoint y: 466, distance: 263.0
click at [700, 466] on div "Chapter 3: Water and Life Ask what the 4 emergent/key properties of water. I wi…" at bounding box center [709, 428] width 821 height 275
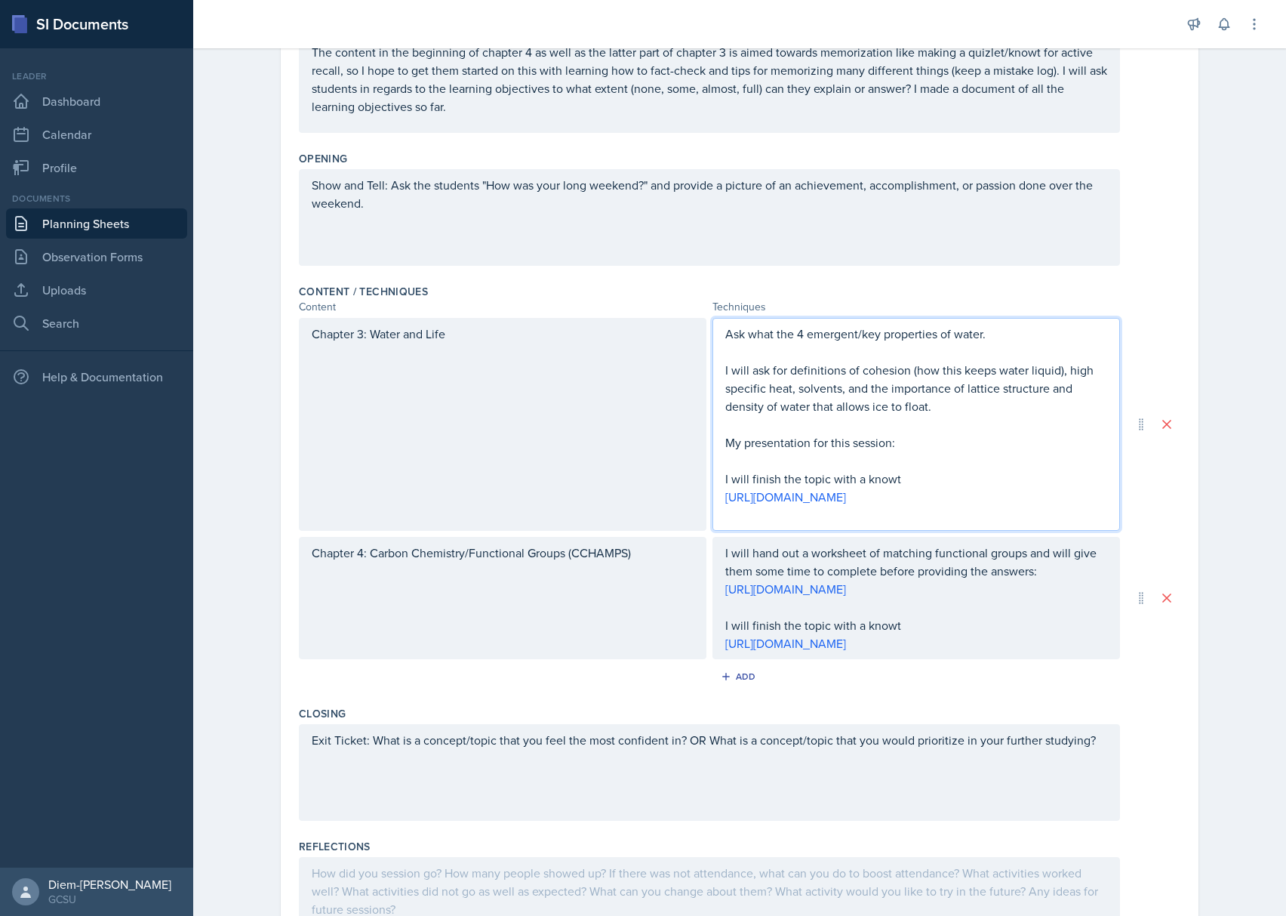
scroll to position [0, 0]
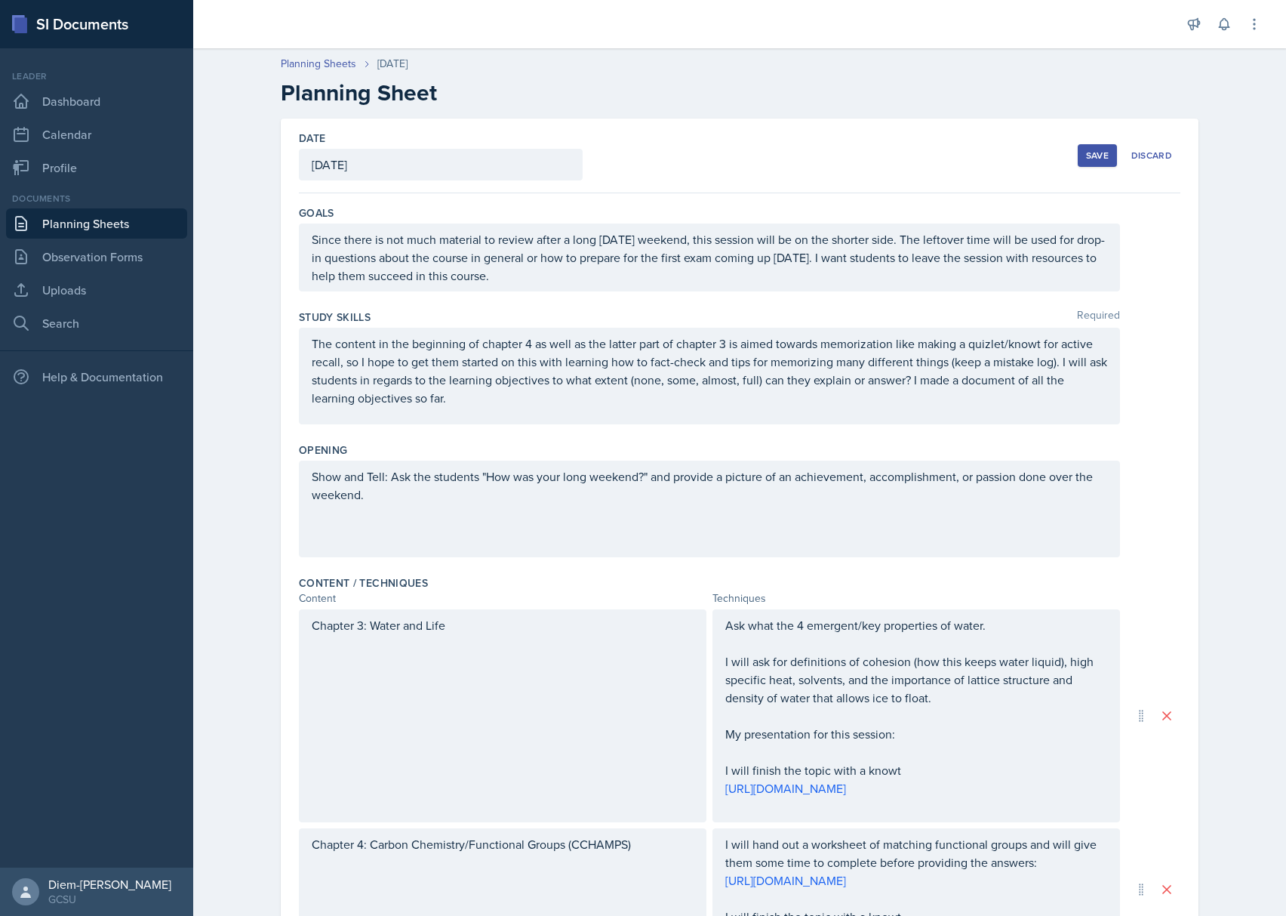
click at [1112, 160] on div "Save Discard" at bounding box center [1129, 155] width 103 height 35
click at [1103, 165] on button "Save" at bounding box center [1097, 155] width 39 height 23
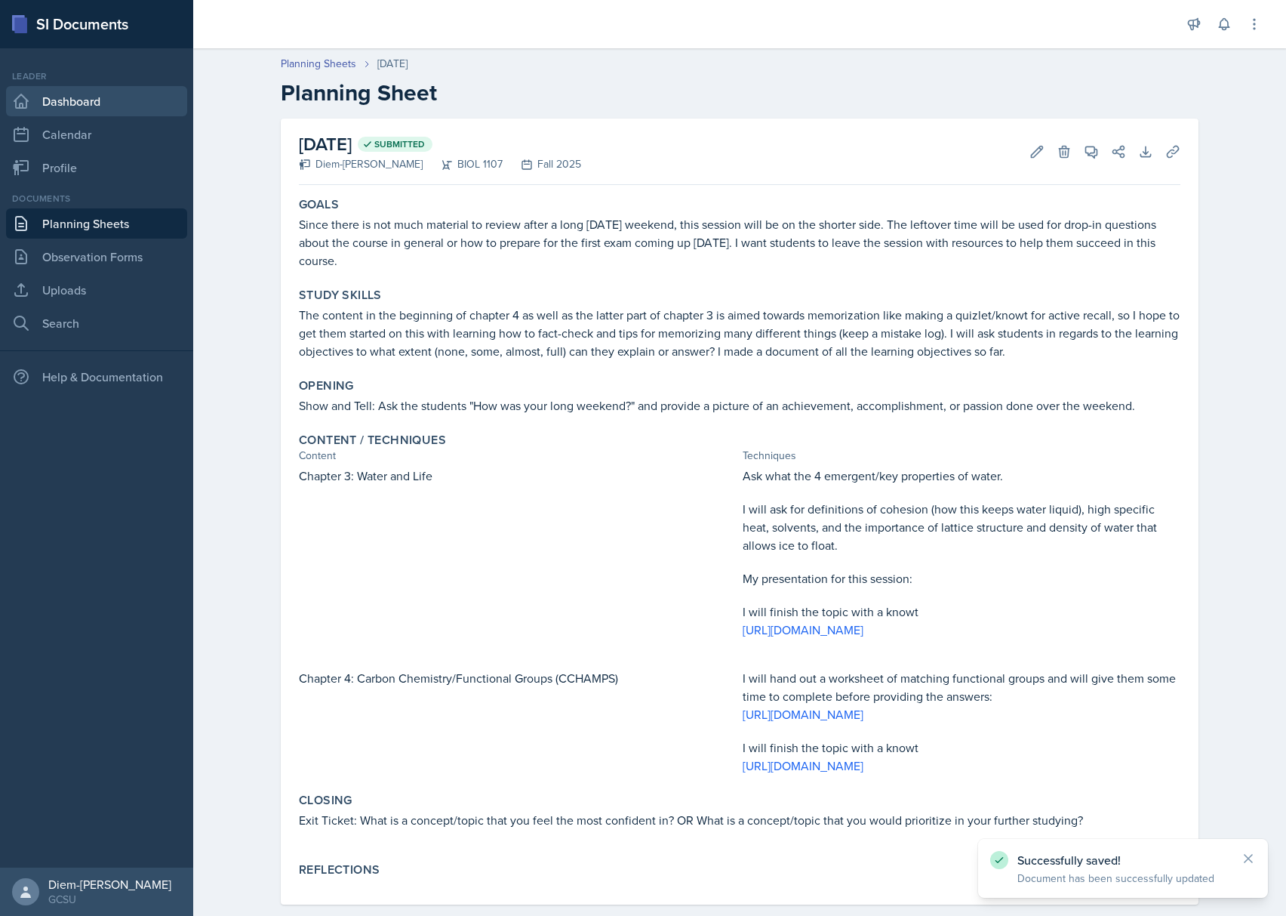
click at [85, 95] on link "Dashboard" at bounding box center [96, 101] width 181 height 30
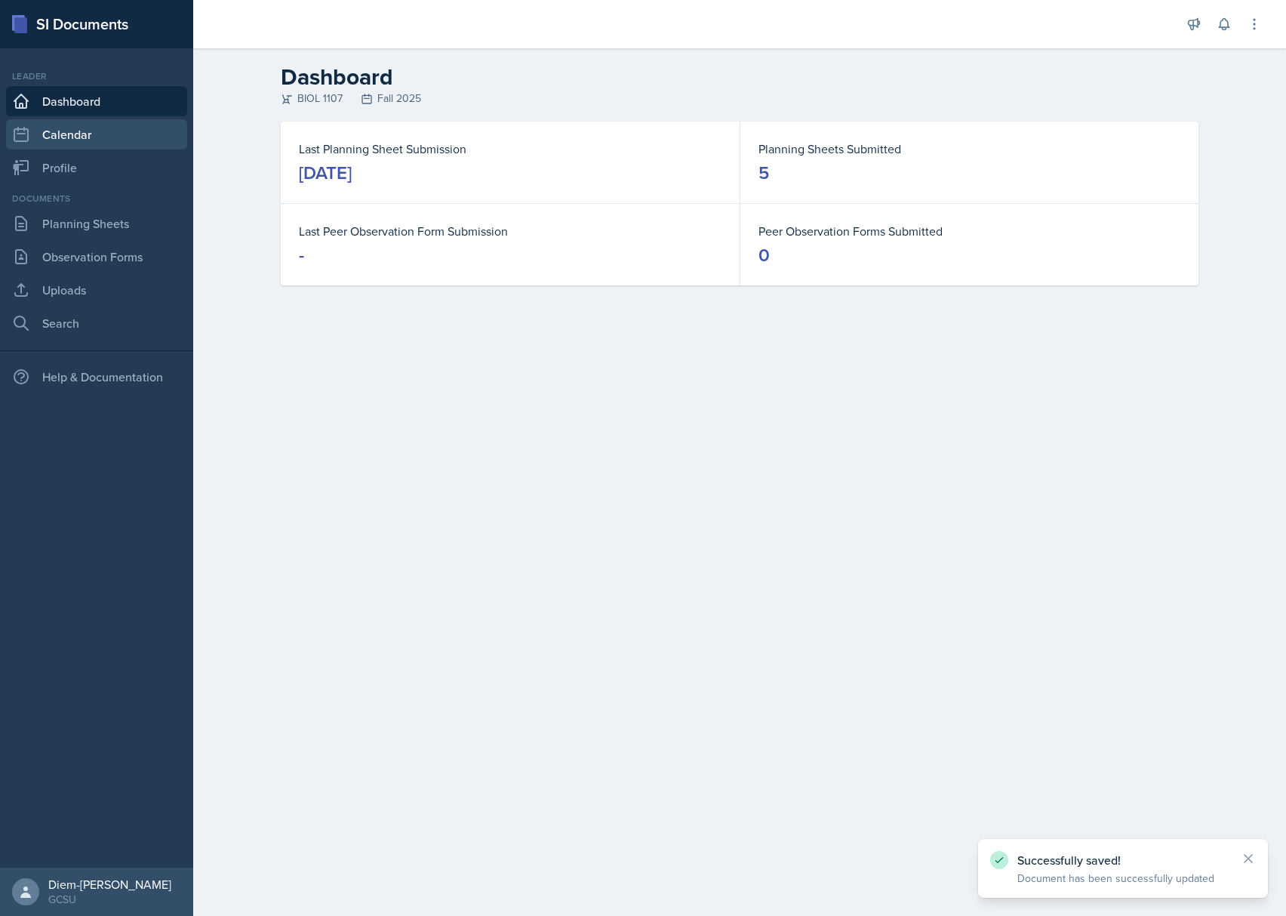
click at [78, 143] on link "Calendar" at bounding box center [96, 134] width 181 height 30
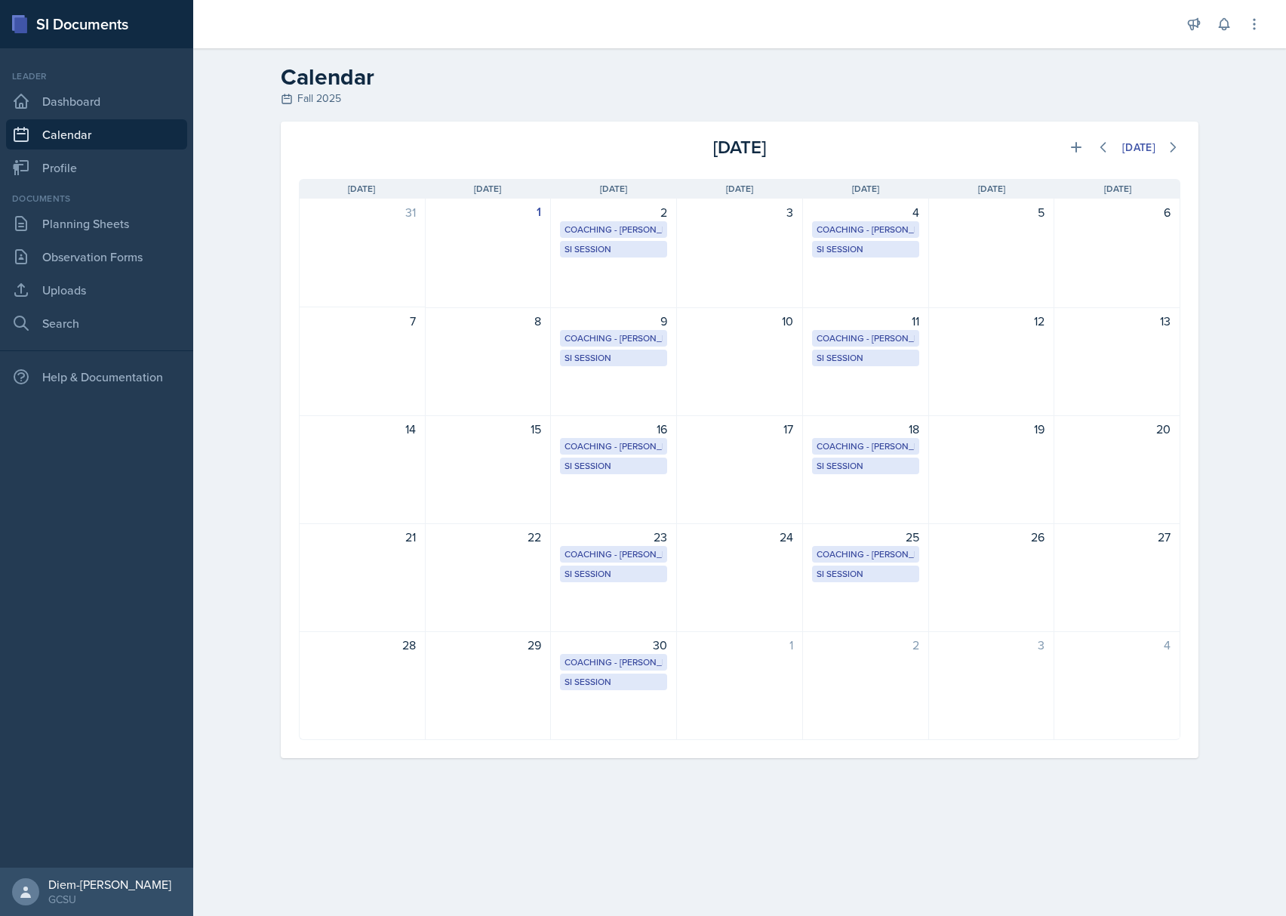
click at [89, 186] on nav "Leader Dashboard Calendar Profile Documents Planning Sheets Observation Forms U…" at bounding box center [96, 457] width 193 height 819
click at [51, 172] on link "Profile" at bounding box center [96, 167] width 181 height 30
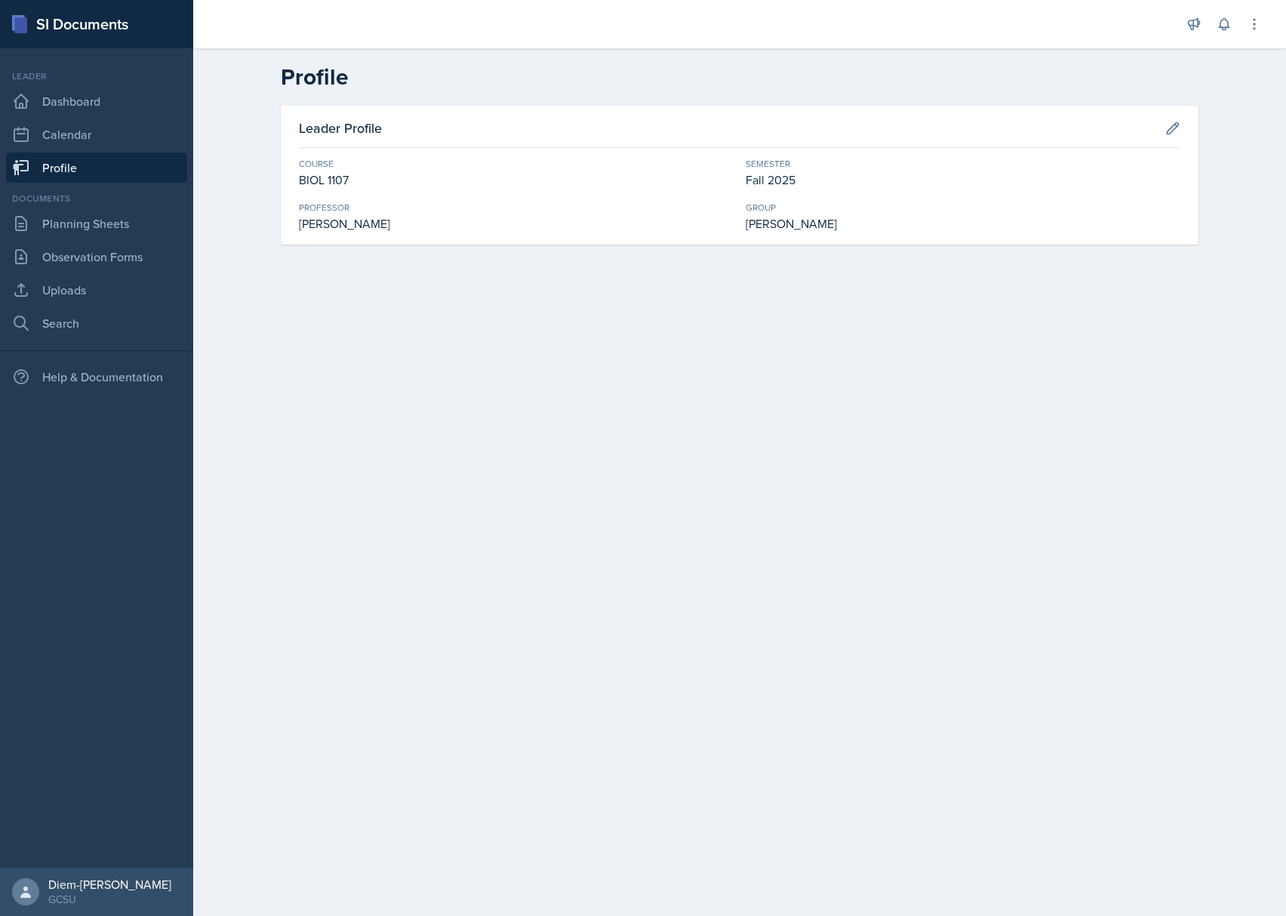
click at [62, 239] on div "Documents Planning Sheets Observation Forms Uploads Search" at bounding box center [96, 265] width 181 height 146
click at [75, 235] on link "Planning Sheets" at bounding box center [96, 223] width 181 height 30
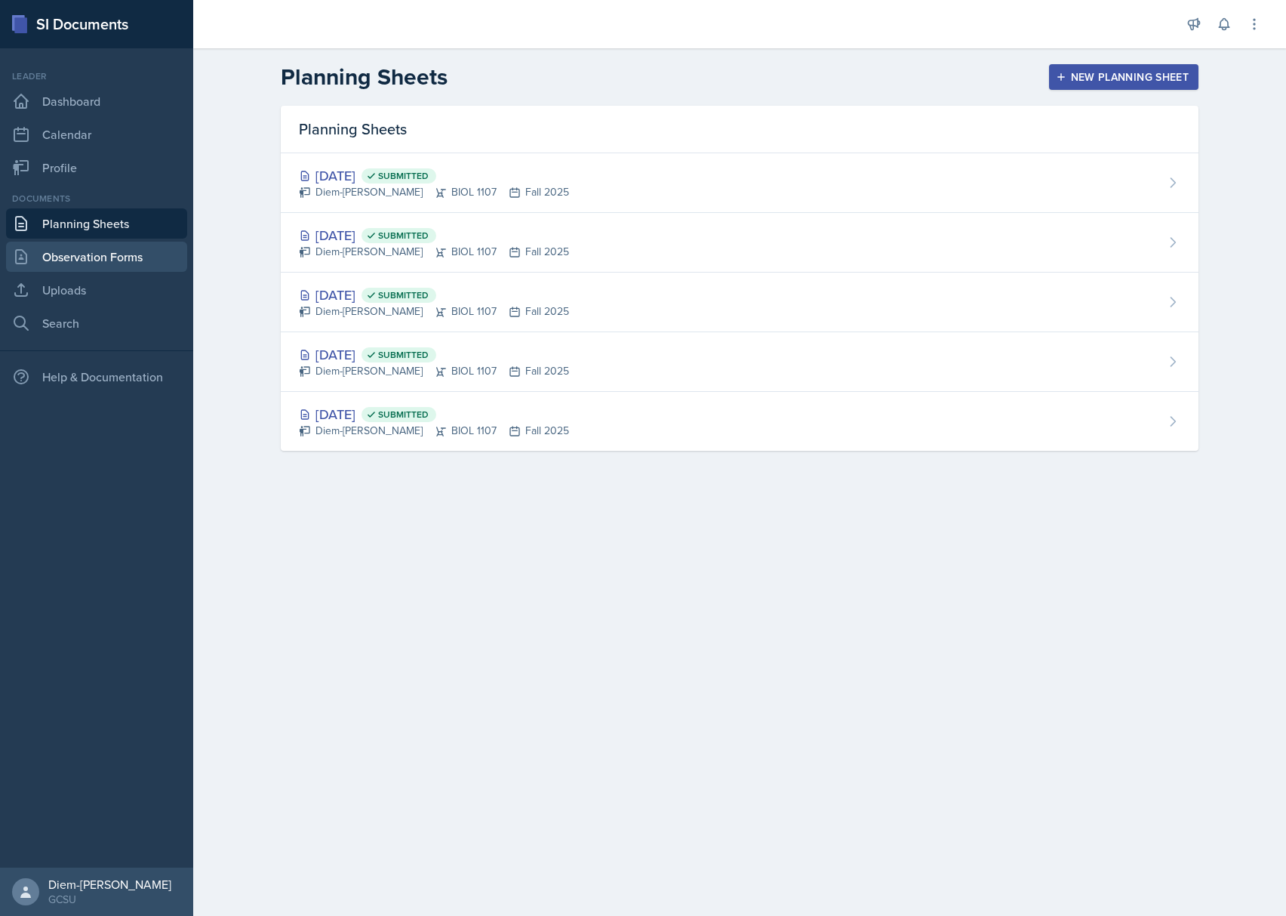
click at [86, 260] on link "Observation Forms" at bounding box center [96, 257] width 181 height 30
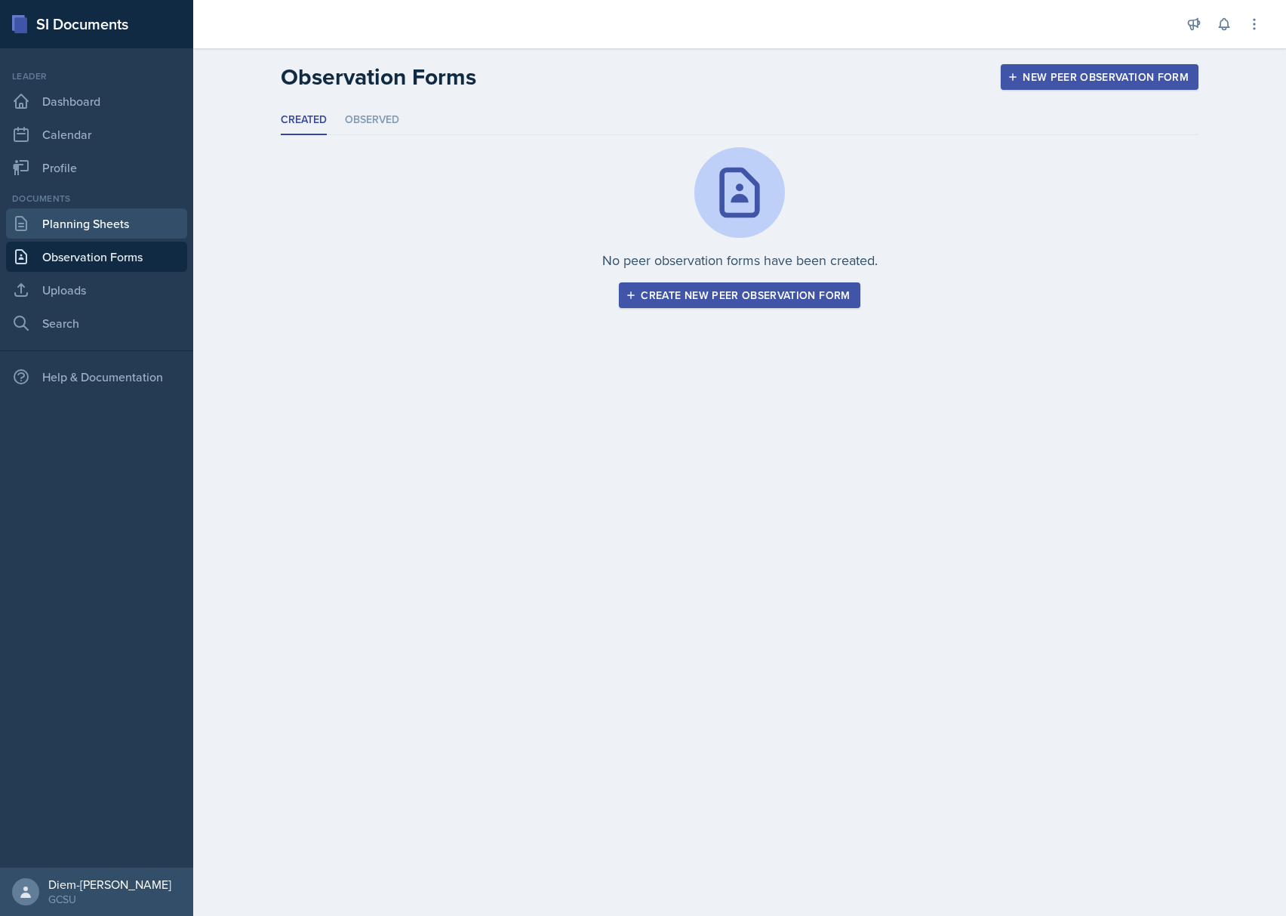
click at [86, 217] on link "Planning Sheets" at bounding box center [96, 223] width 181 height 30
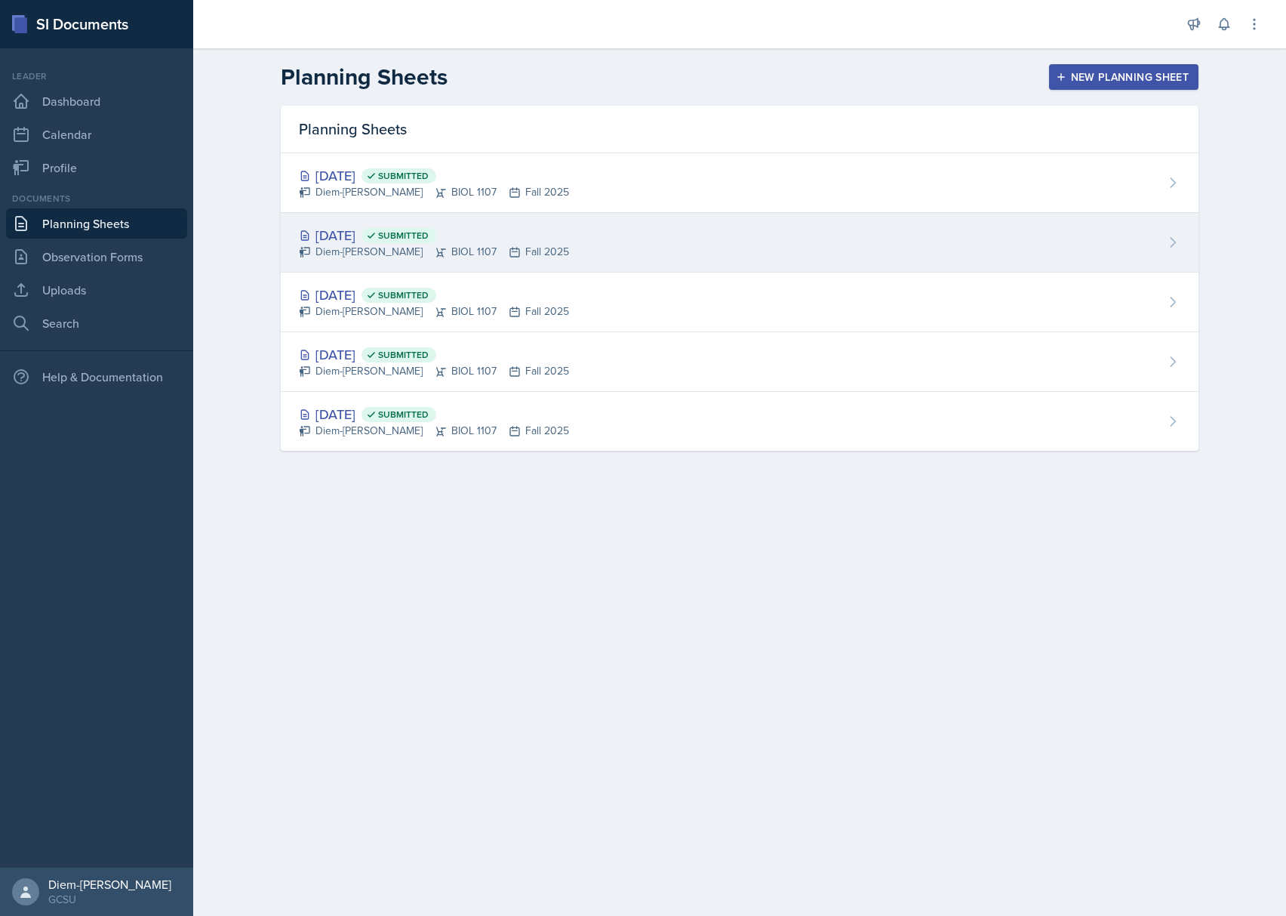
click at [536, 245] on div "Diem-[PERSON_NAME] BIOL 1107 Fall 2025" at bounding box center [434, 252] width 270 height 16
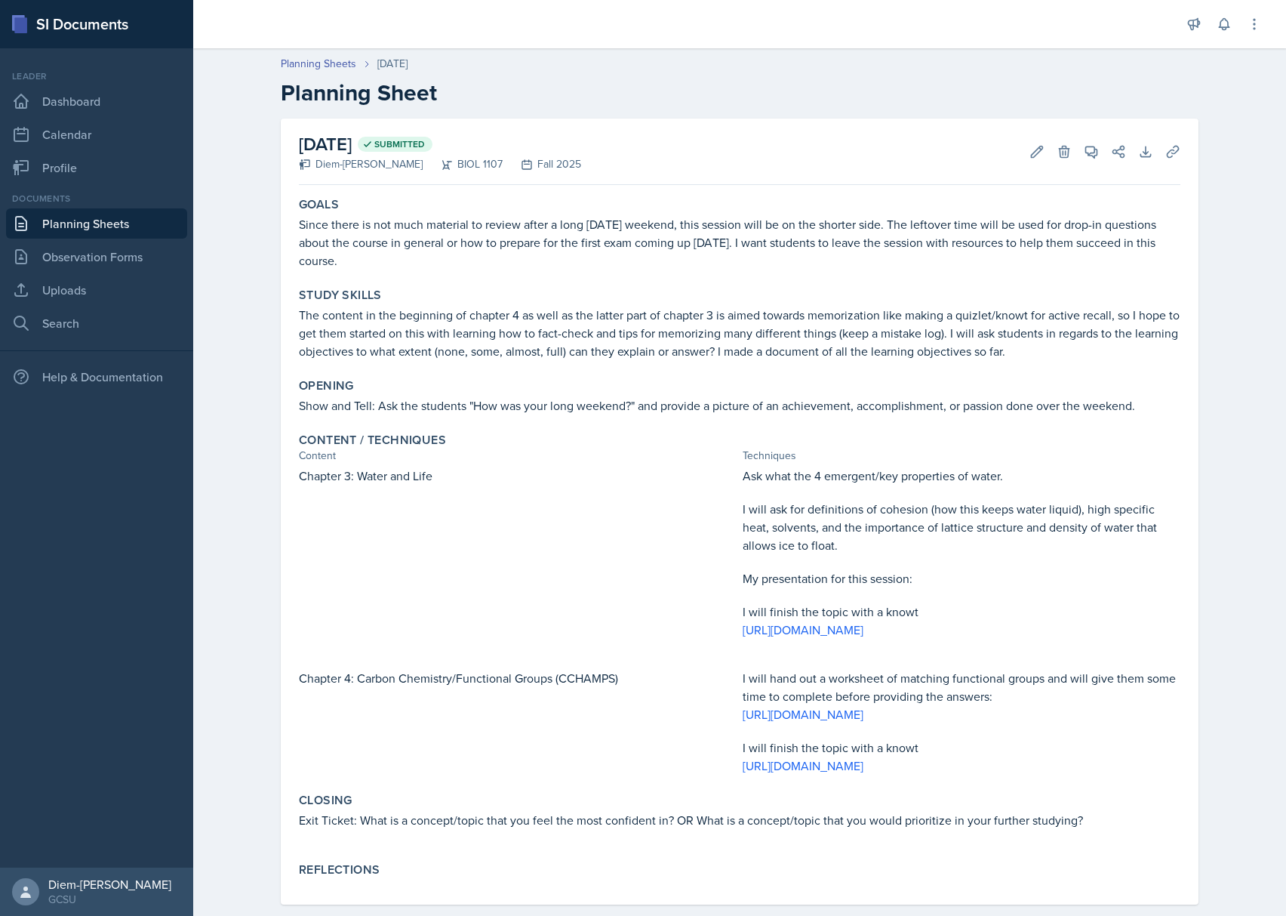
scroll to position [61, 0]
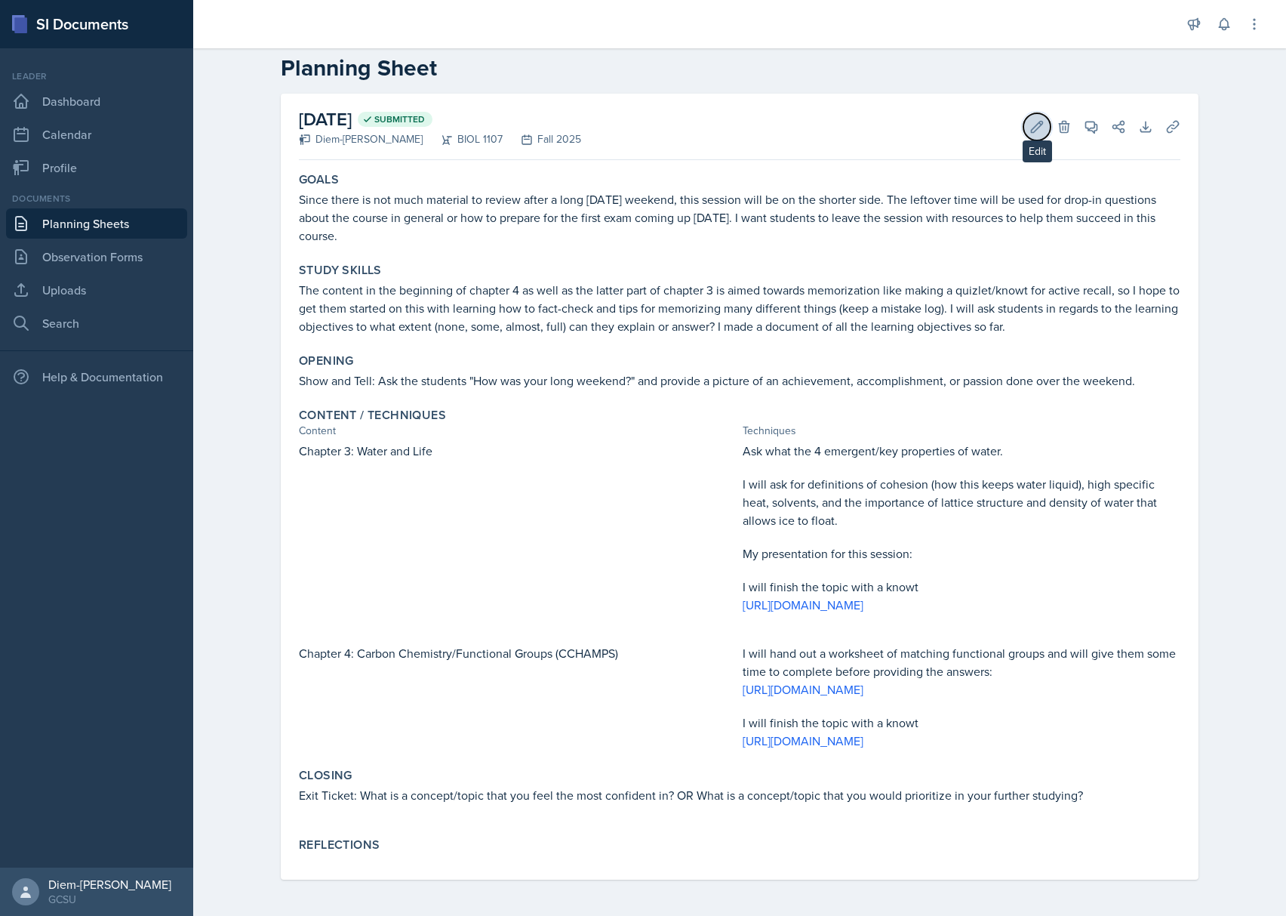
click at [1029, 113] on button "Edit" at bounding box center [1036, 126] width 27 height 27
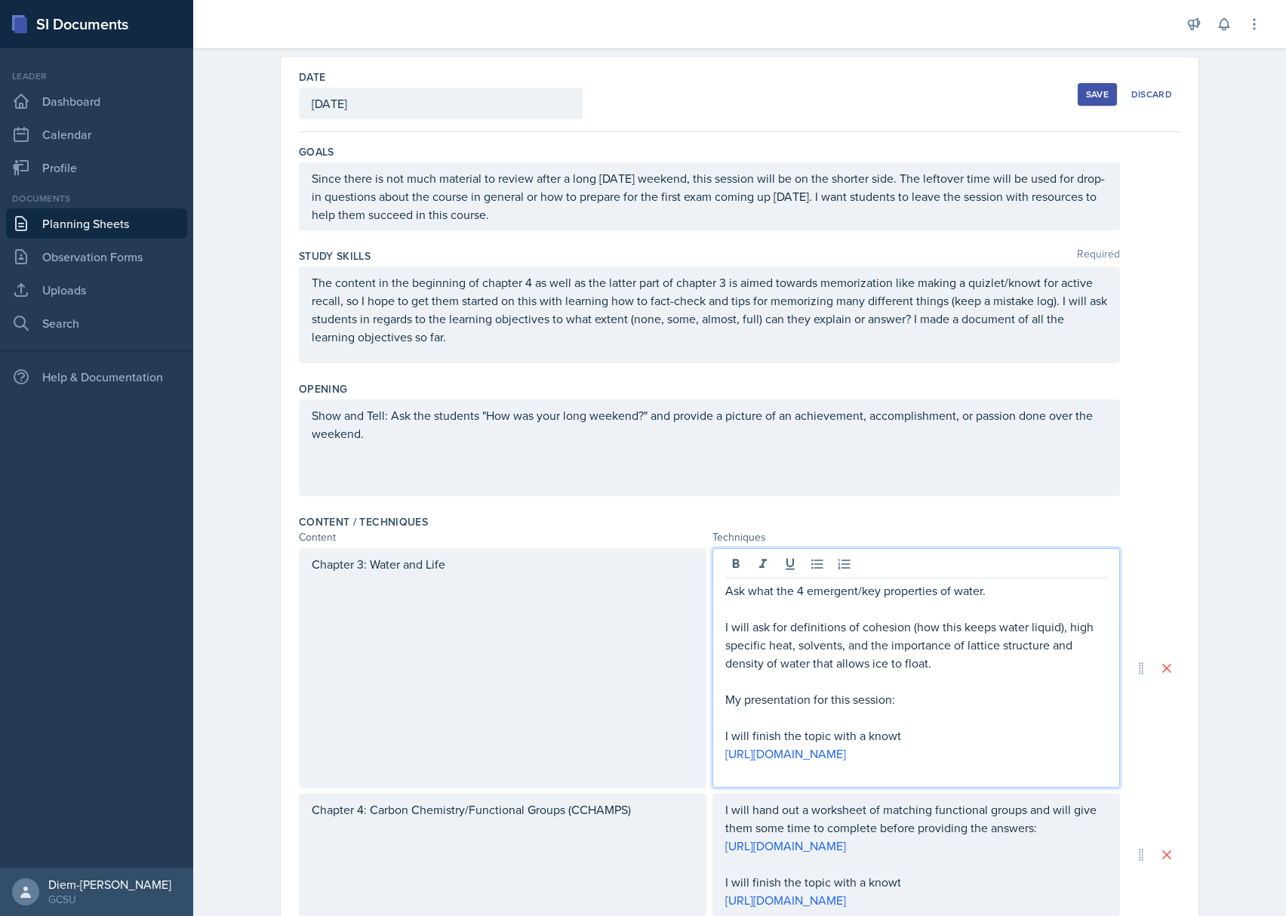
drag, startPoint x: 906, startPoint y: 679, endPoint x: 732, endPoint y: 674, distance: 173.7
click at [732, 674] on div "Ask what the 4 emergent/key properties of water. I will ask for definitions of …" at bounding box center [916, 680] width 382 height 199
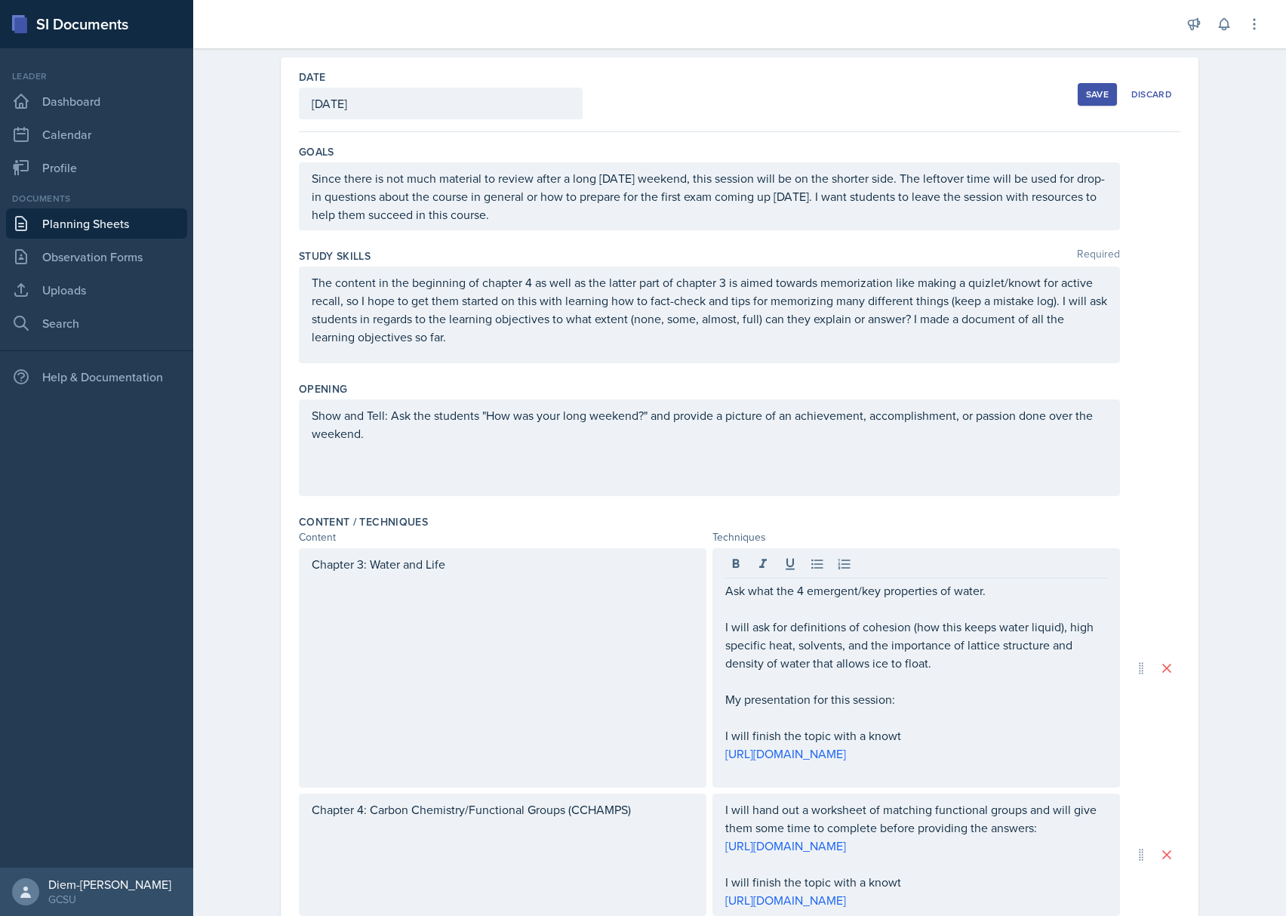
click at [716, 704] on div "Ask what the 4 emergent/key properties of water. I will ask for definitions of …" at bounding box center [916, 667] width 408 height 239
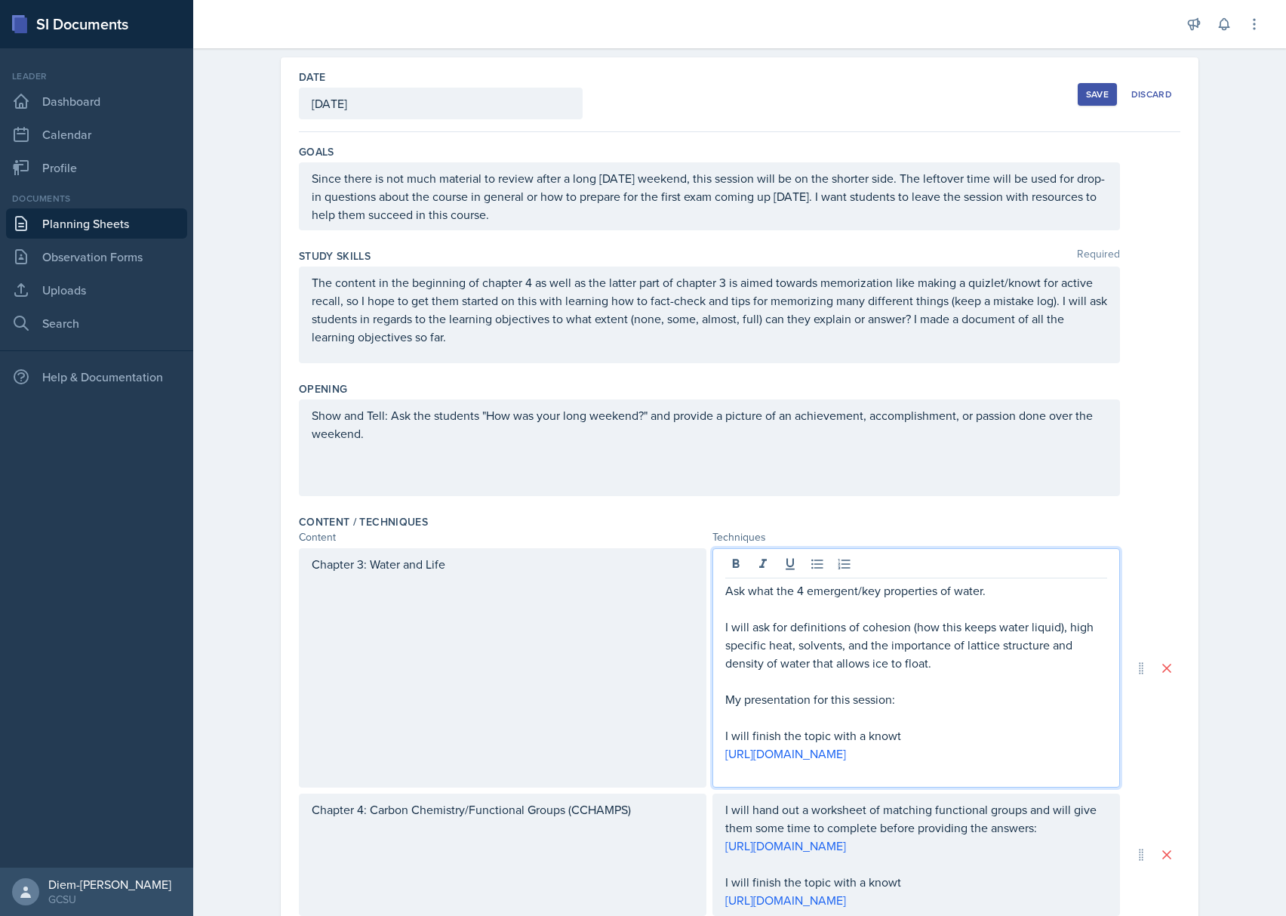
click at [725, 706] on p "My presentation for this session:" at bounding box center [916, 699] width 382 height 18
click at [943, 712] on p at bounding box center [916, 717] width 382 height 18
drag, startPoint x: 943, startPoint y: 697, endPoint x: 829, endPoint y: 700, distance: 114.0
click at [829, 700] on p "I have a presentation for this session:" at bounding box center [916, 699] width 382 height 18
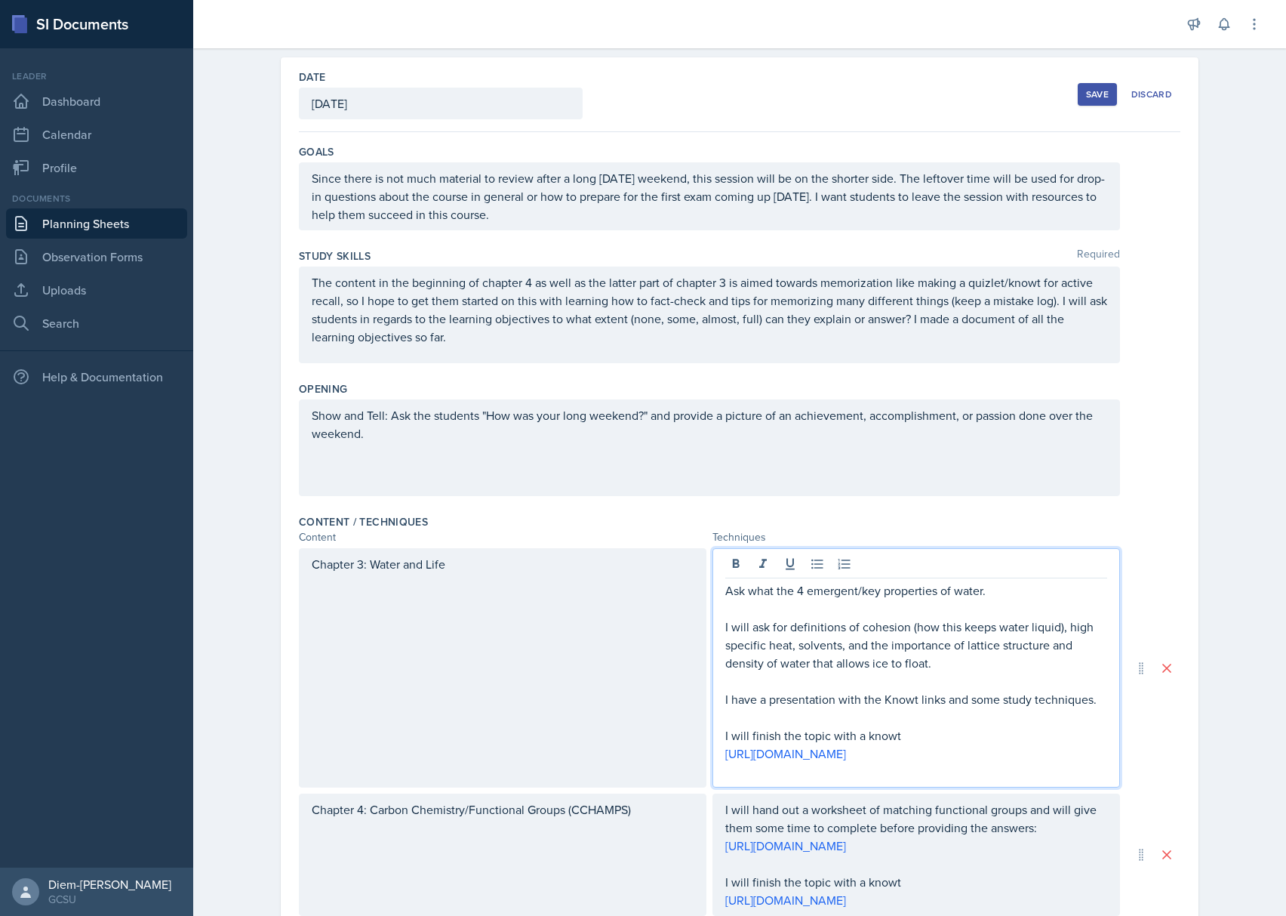
click at [912, 684] on p at bounding box center [916, 681] width 382 height 18
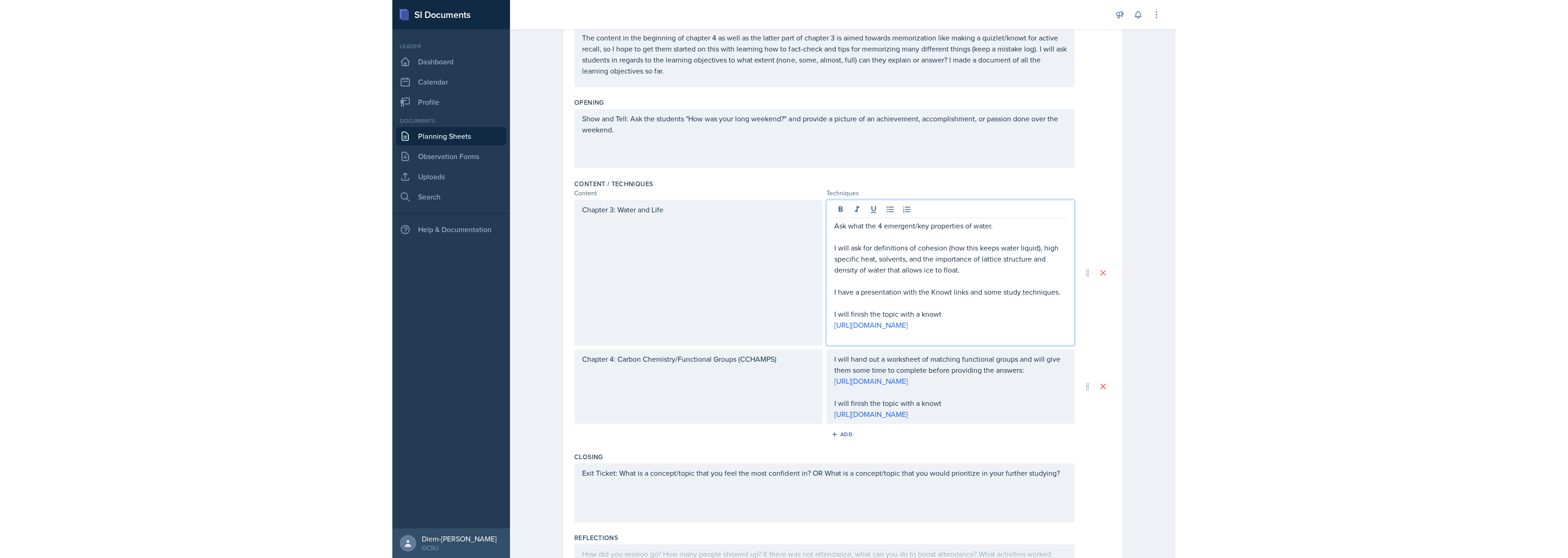
scroll to position [0, 0]
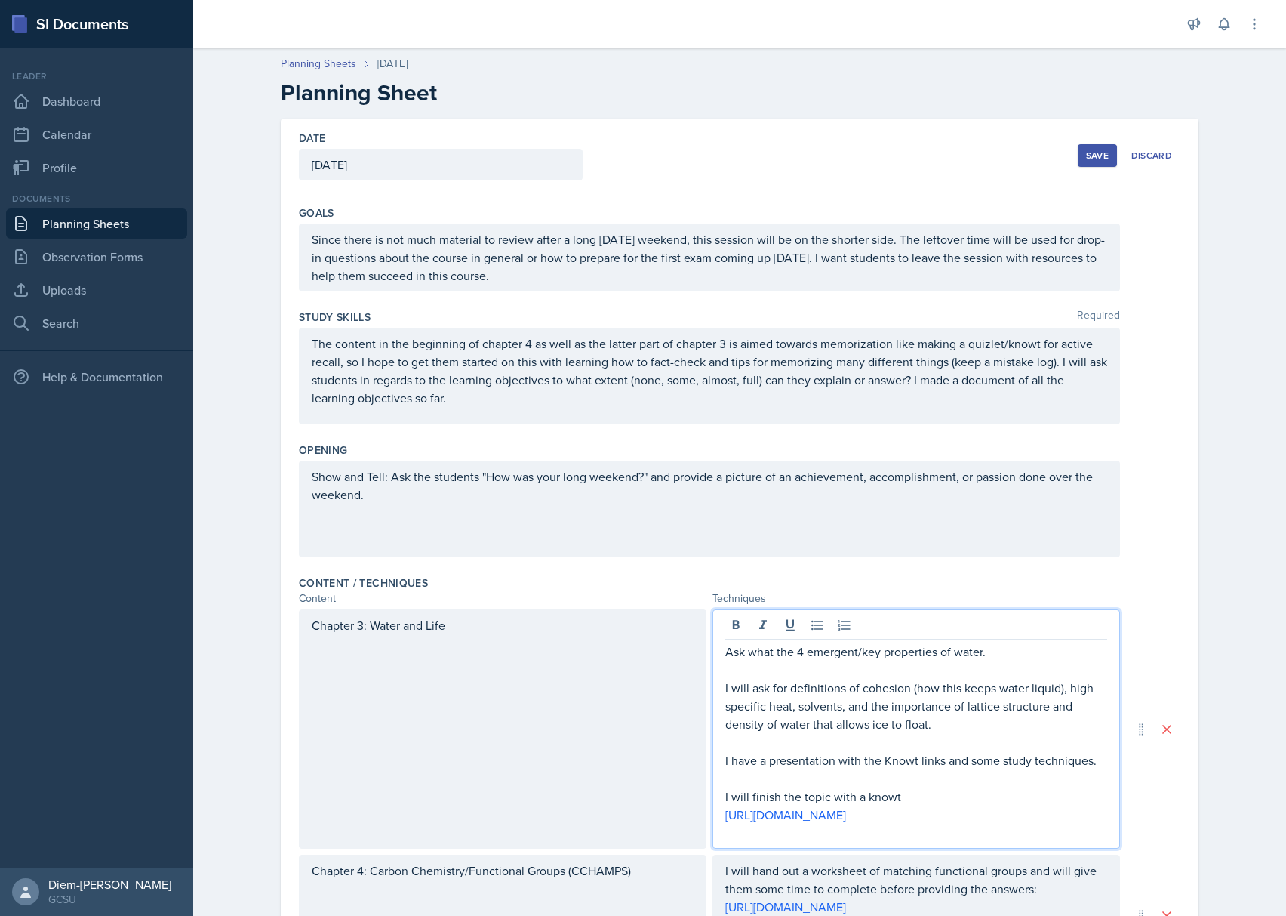
click at [1096, 158] on div "Save" at bounding box center [1097, 155] width 23 height 12
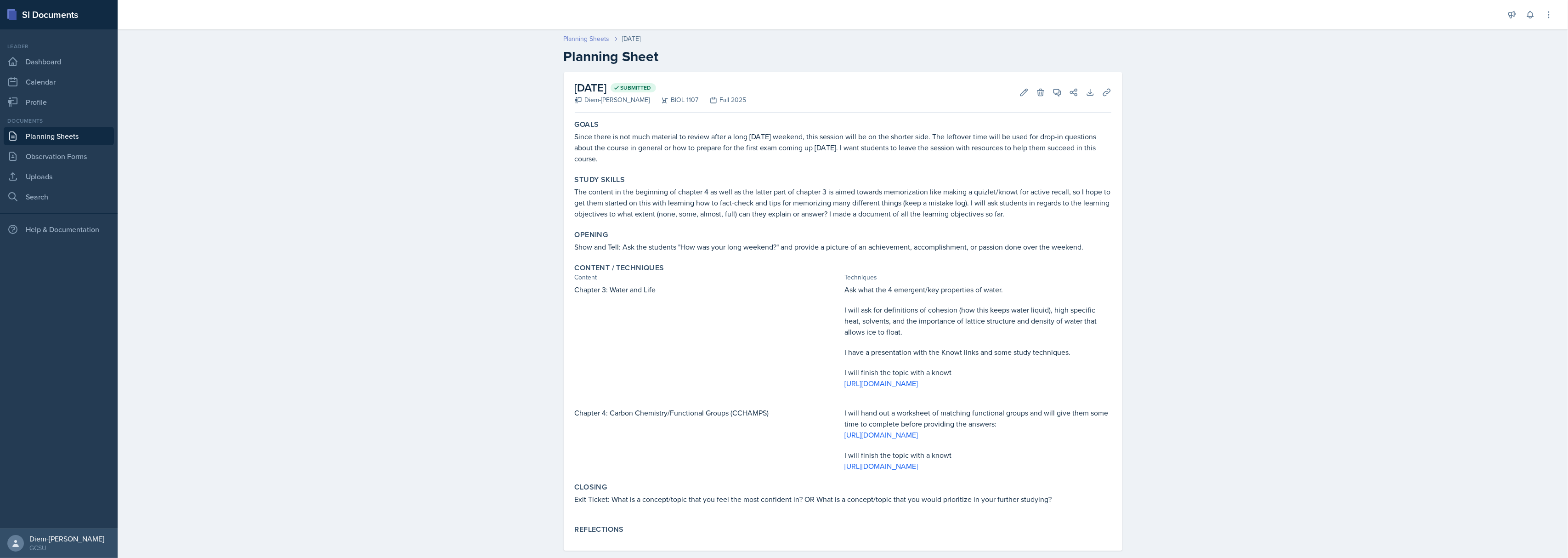
click at [573, 40] on link "Planning Sheets" at bounding box center [586, 39] width 46 height 10
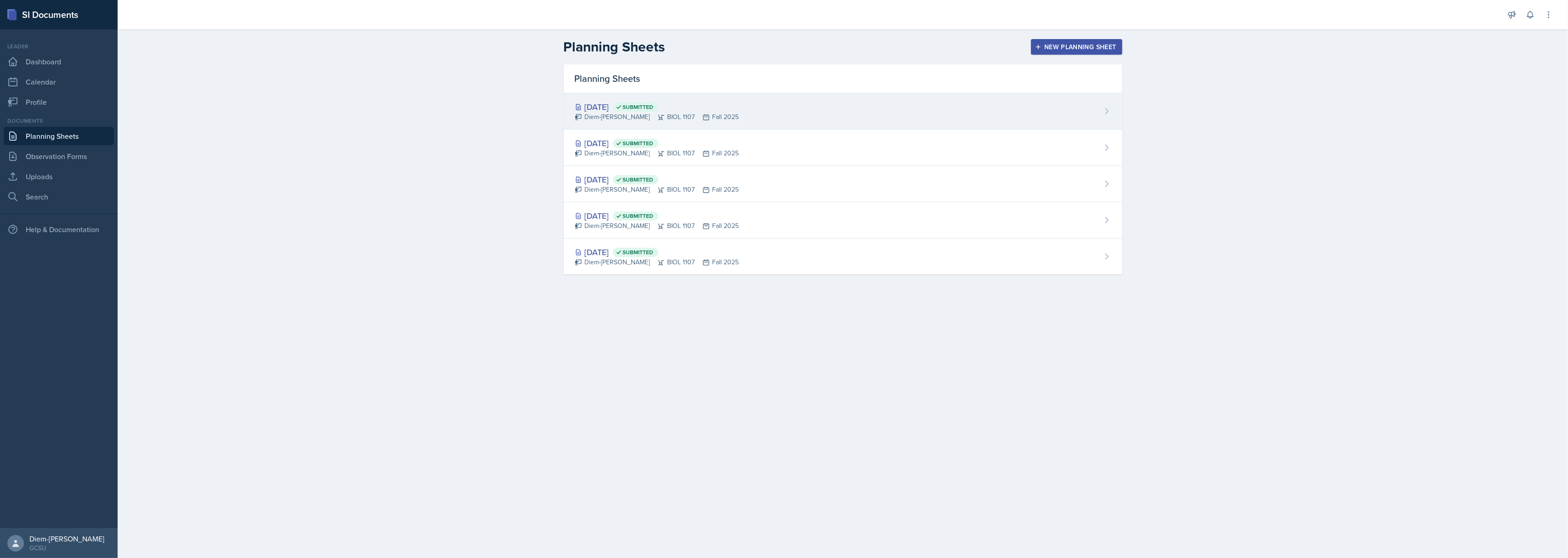
click at [654, 121] on div "Diem-[PERSON_NAME] BIOL 1107 Fall 2025" at bounding box center [657, 117] width 164 height 10
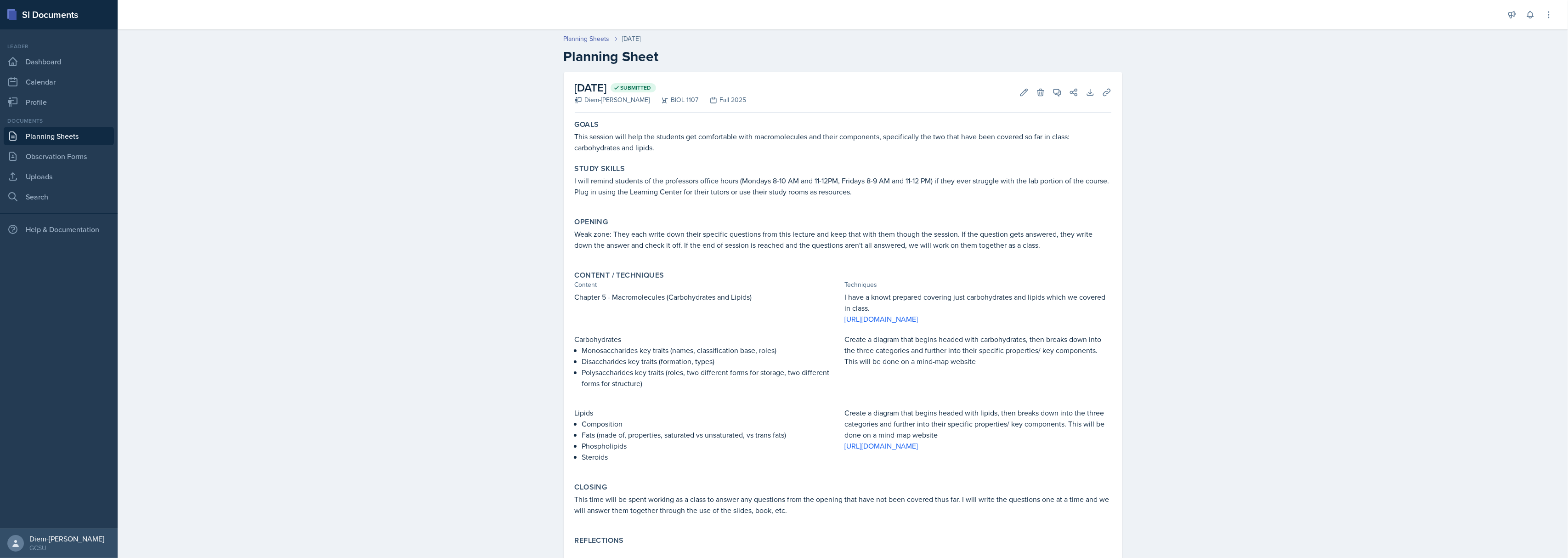
scroll to position [26, 0]
